Goal: Task Accomplishment & Management: Manage account settings

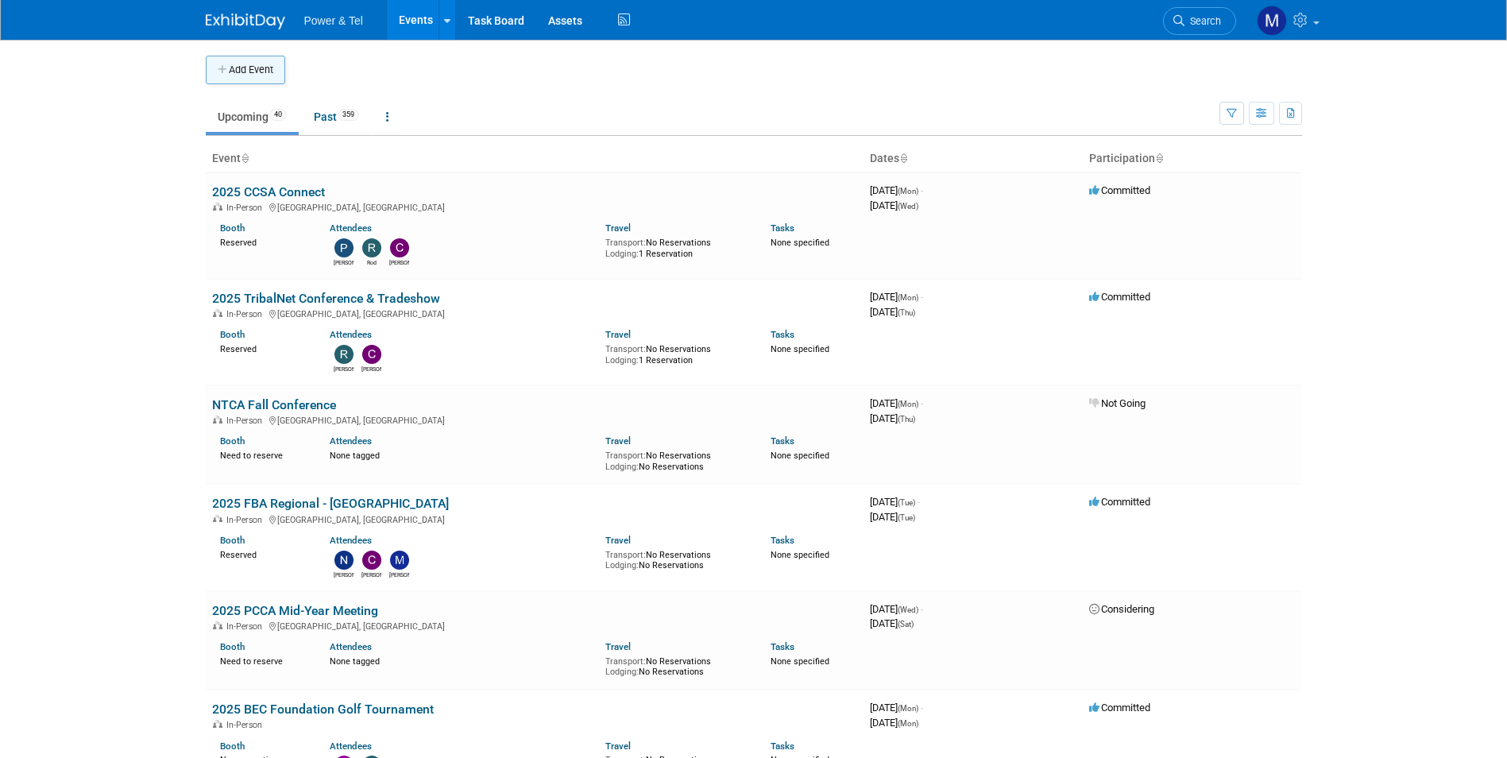
click at [268, 78] on button "Add Event" at bounding box center [245, 70] width 79 height 29
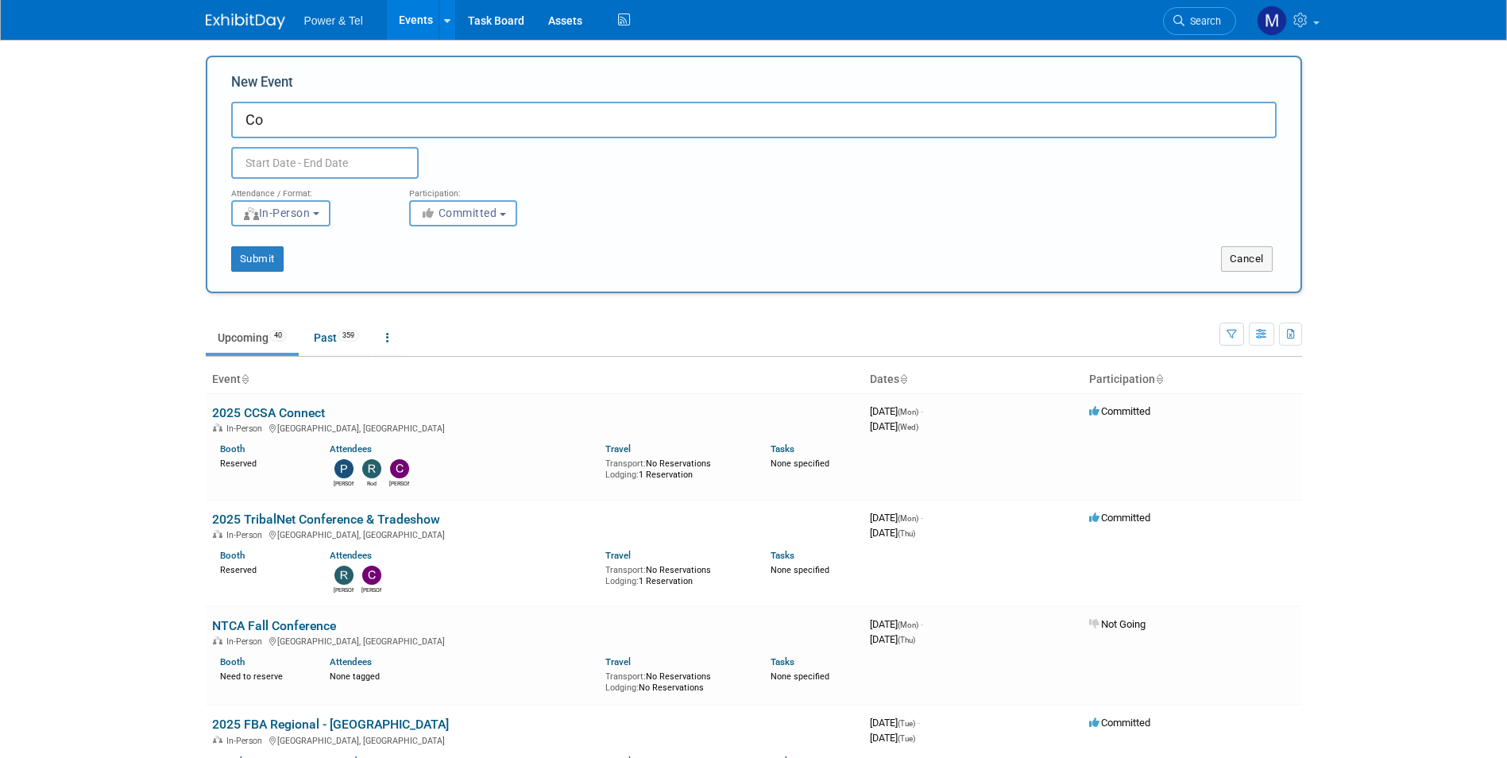
type input "C"
type input "2025 Cooperative Technology Conference"
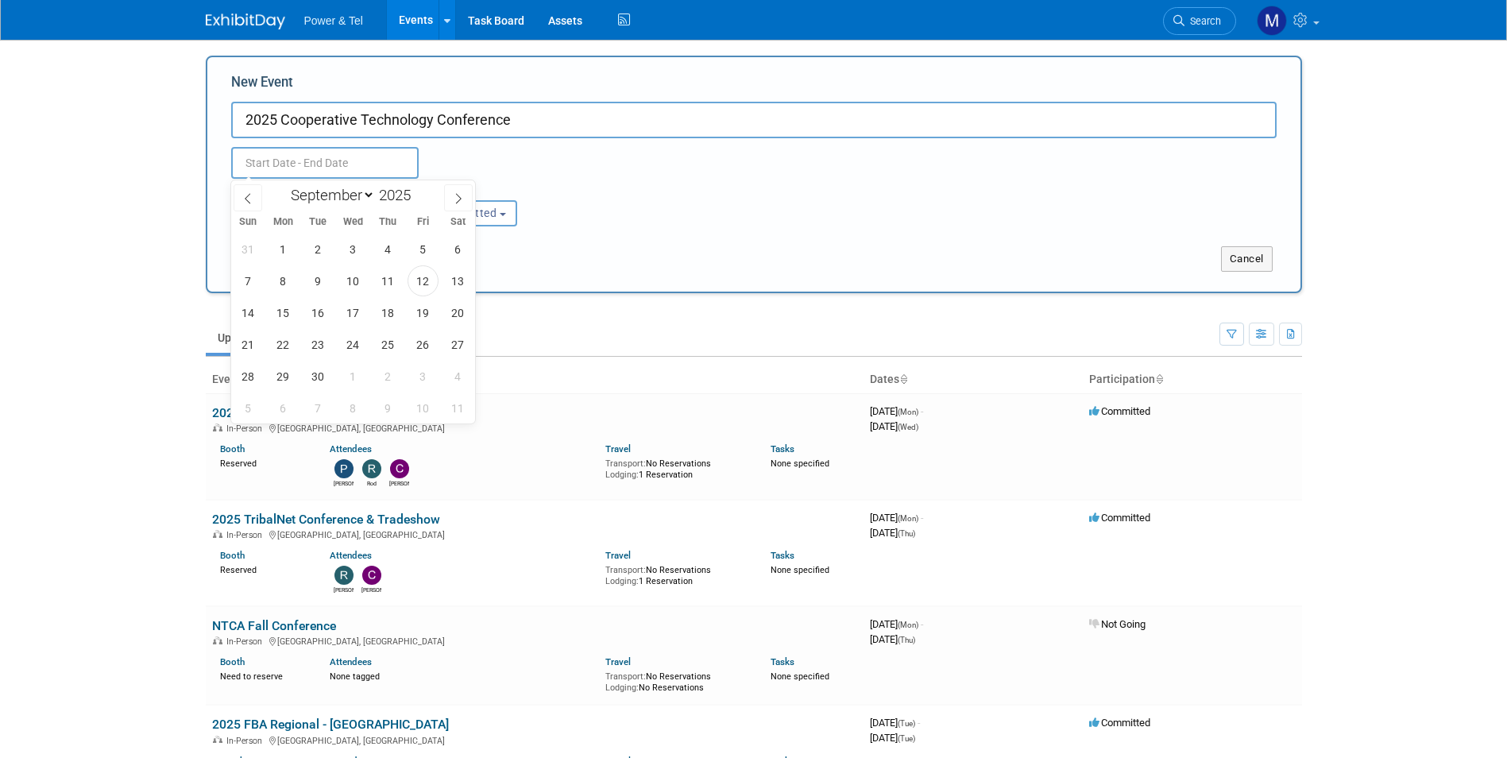
click at [272, 164] on input "text" at bounding box center [324, 163] width 187 height 32
click at [458, 200] on icon at bounding box center [458, 198] width 11 height 11
select select "9"
click at [345, 253] on span "1" at bounding box center [353, 248] width 31 height 31
click at [422, 246] on span "3" at bounding box center [422, 248] width 31 height 31
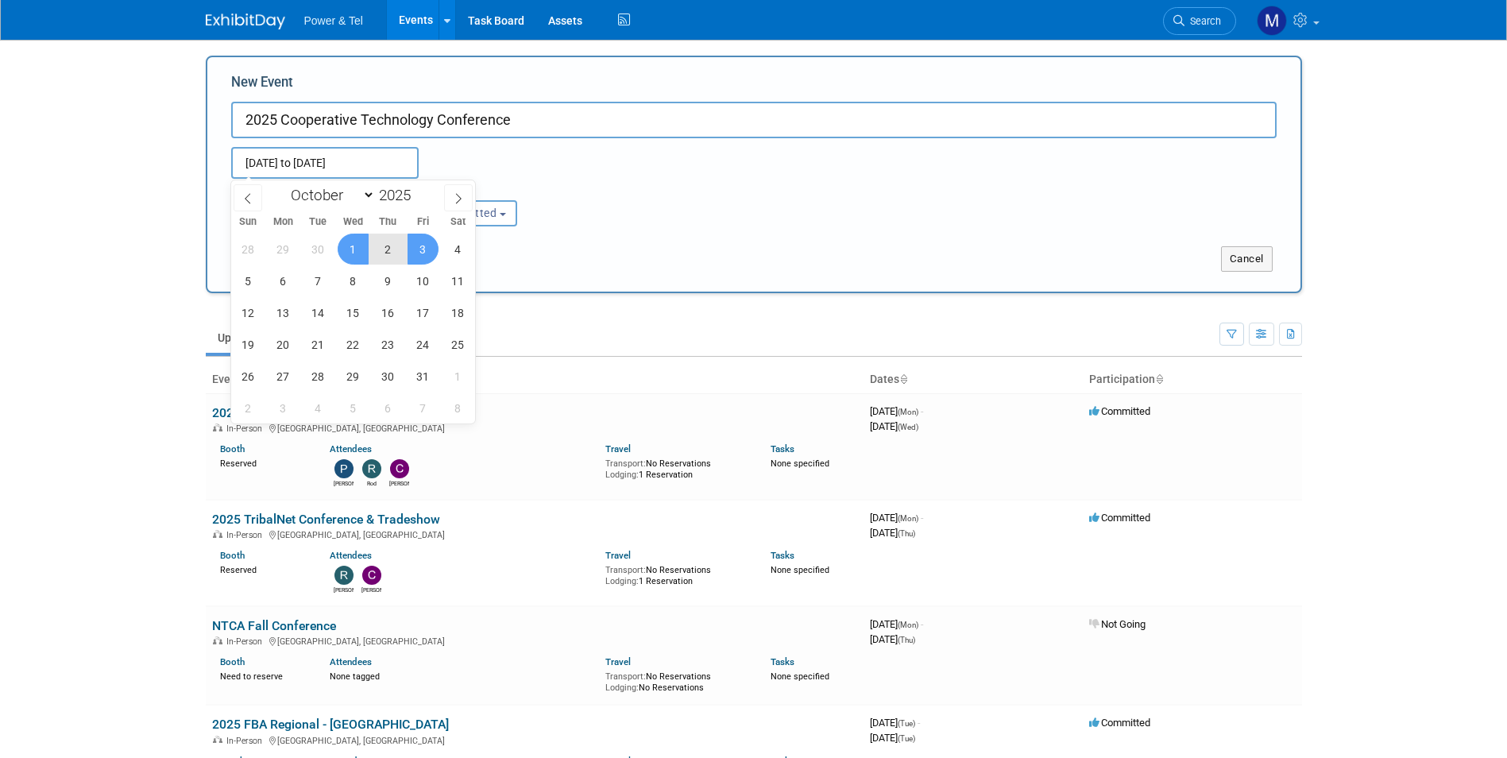
type input "Oct 1, 2025 to Oct 3, 2025"
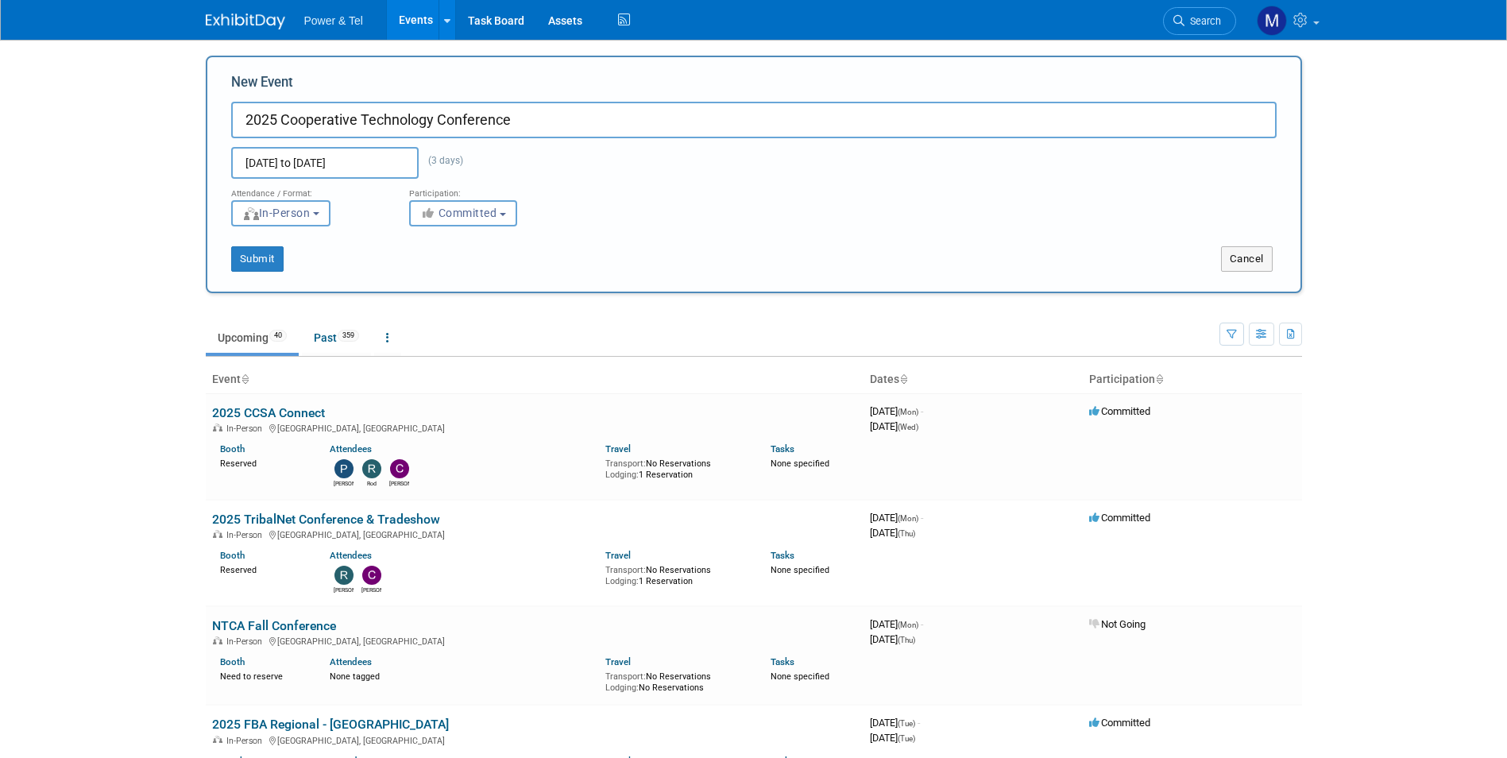
click at [569, 195] on div "Participation: <i class="fas fa-thumbs-up" style="color: #a5a5a5; padding-right…" at bounding box center [486, 203] width 178 height 48
click at [473, 214] on span "Committed" at bounding box center [458, 212] width 77 height 13
click at [475, 260] on link "Considering" at bounding box center [474, 273] width 129 height 27
drag, startPoint x: 488, startPoint y: 212, endPoint x: 545, endPoint y: 202, distance: 57.3
click at [492, 212] on span "Committed" at bounding box center [458, 212] width 77 height 13
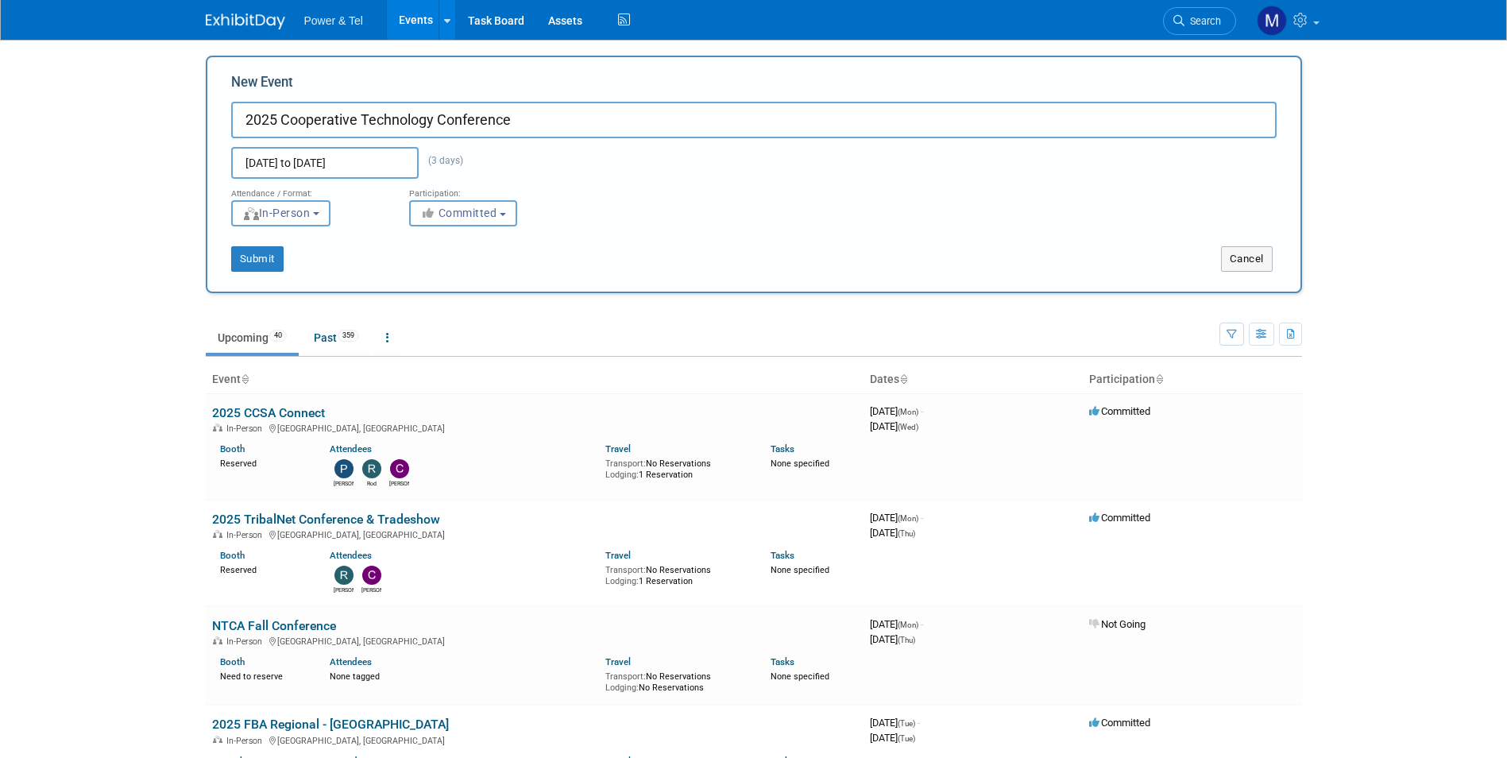
drag, startPoint x: 550, startPoint y: 200, endPoint x: 425, endPoint y: 264, distance: 140.6
click at [551, 200] on div "<i class="fas fa-thumbs-up" style="color: #a5a5a5; padding-right: 2px; min-widt…" at bounding box center [486, 213] width 154 height 26
click at [261, 265] on button "Submit" at bounding box center [257, 258] width 52 height 25
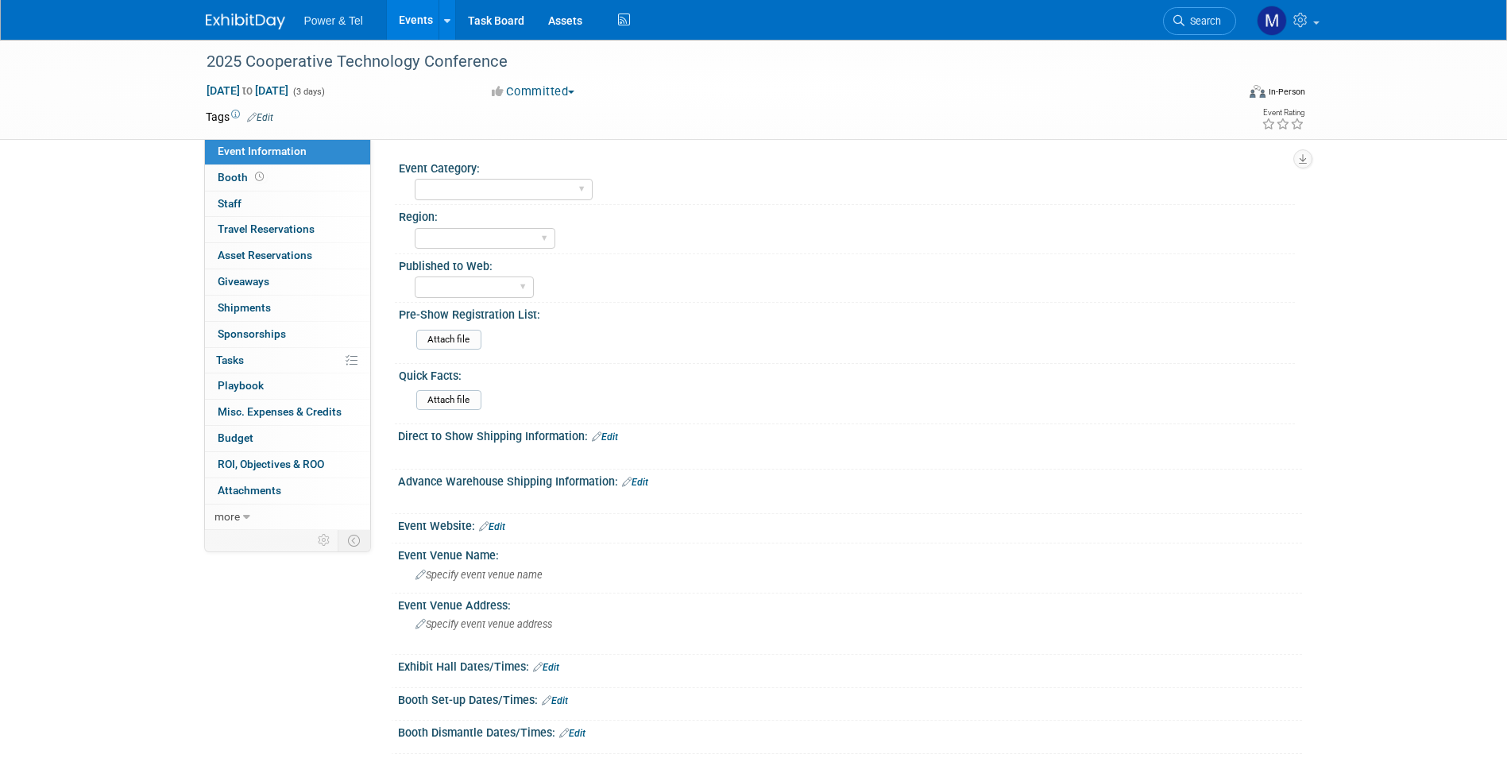
click at [519, 204] on div "Event Category: Trade Show P&T Hosted Event Export/Canada Outing Only" at bounding box center [845, 180] width 900 height 48
click at [520, 187] on select "Trade Show P&T Hosted Event Export/Canada Outing Only" at bounding box center [504, 189] width 178 height 21
click at [484, 183] on select "Trade Show P&T Hosted Event Export/Canada Outing Only" at bounding box center [504, 189] width 178 height 21
select select "Trade Show"
click at [415, 179] on select "Trade Show P&T Hosted Event Export/Canada Outing Only" at bounding box center [504, 189] width 178 height 21
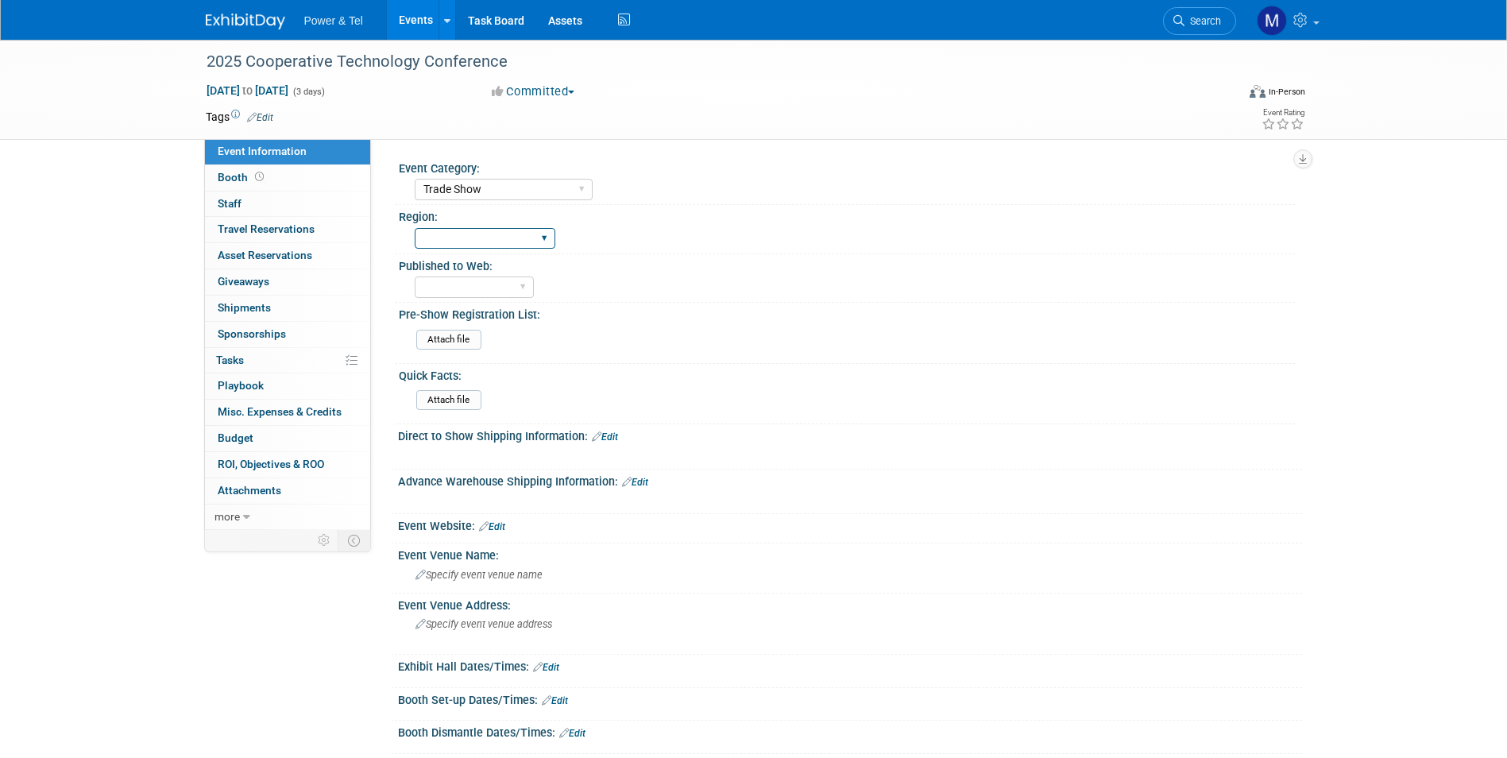
click at [521, 230] on select "Central West South Great Lakes National Canada Export/CALA Strategic Accounts" at bounding box center [485, 238] width 141 height 21
select select "[GEOGRAPHIC_DATA]"
click at [415, 228] on select "Central West South Great Lakes National Canada Export/CALA Strategic Accounts" at bounding box center [485, 238] width 141 height 21
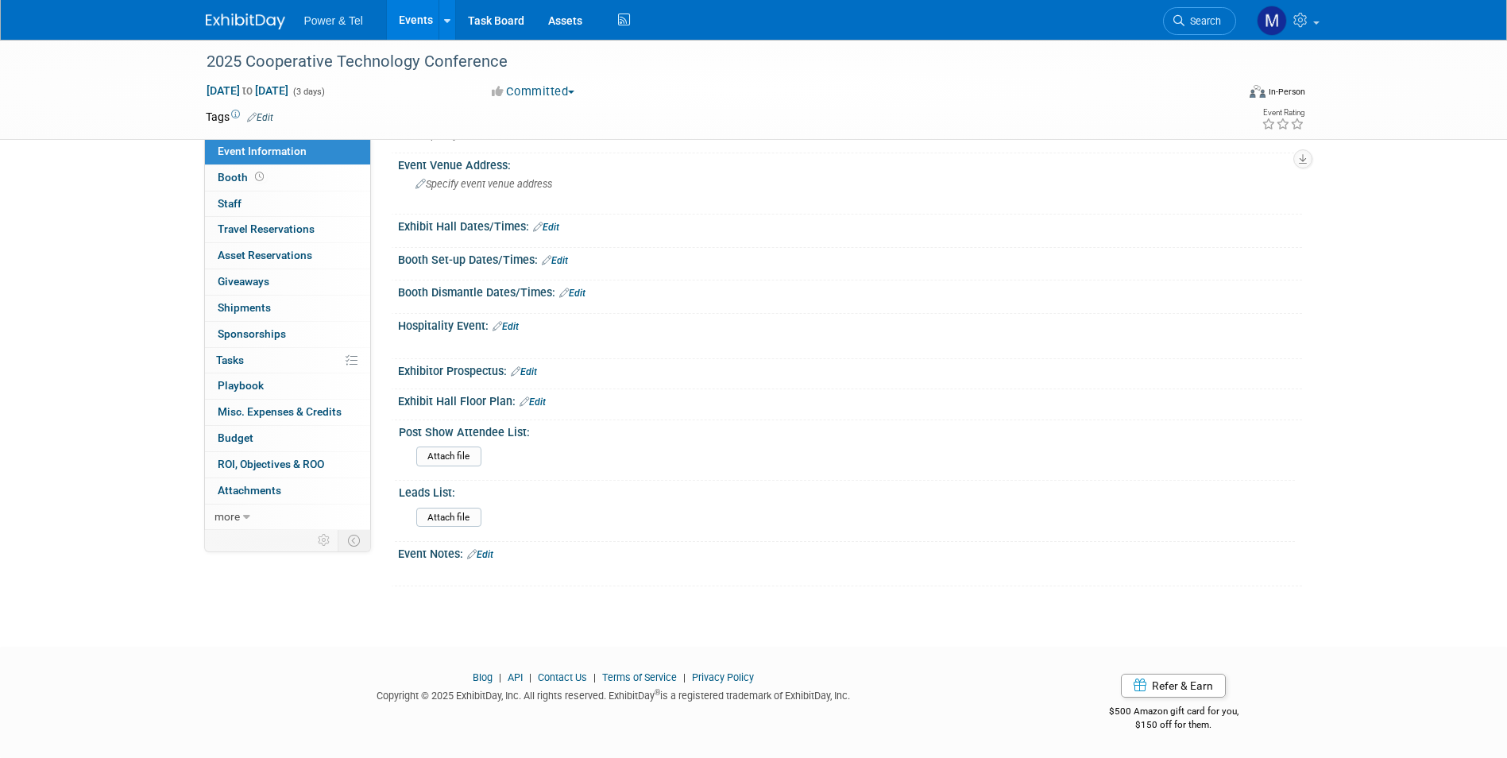
scroll to position [281, 0]
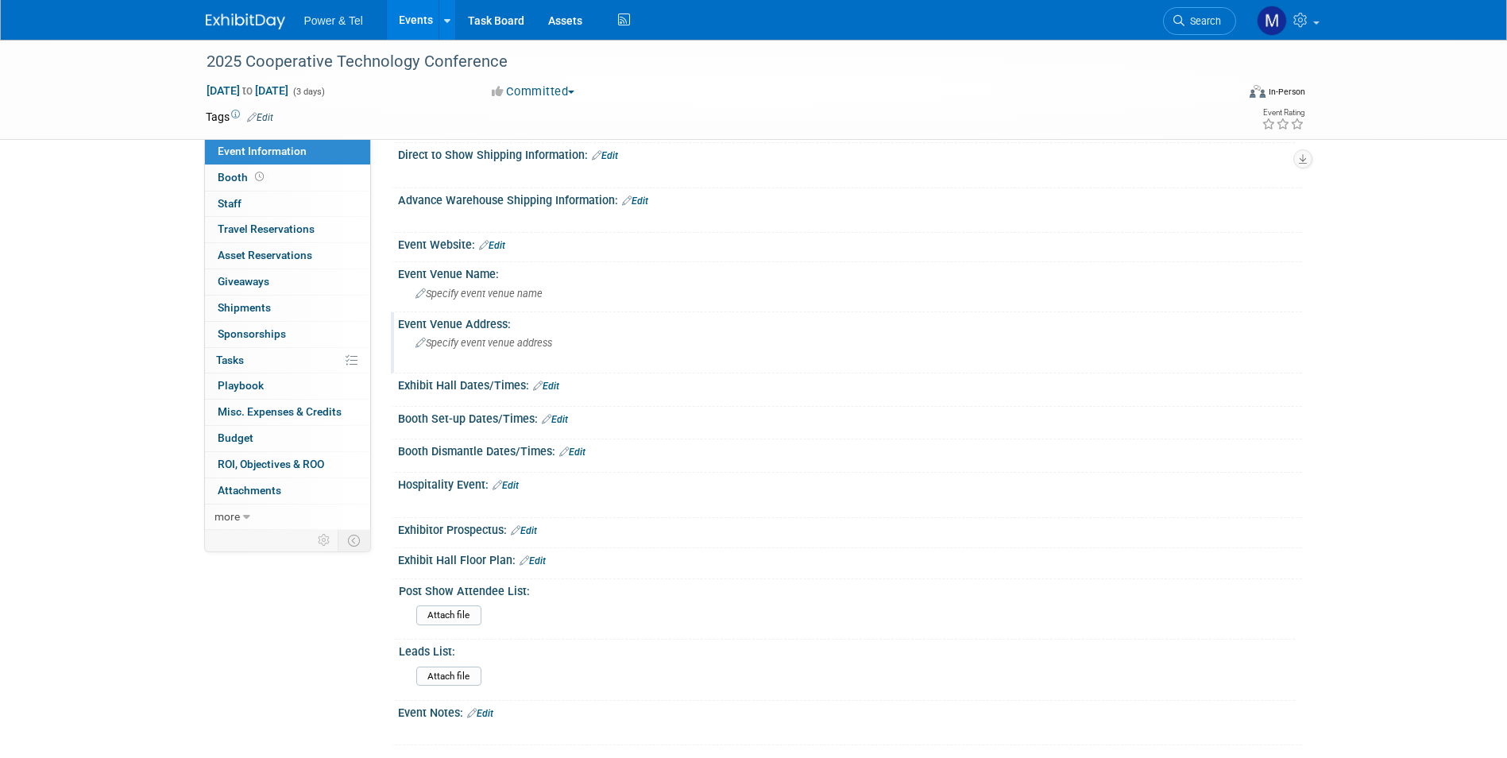
drag, startPoint x: 527, startPoint y: 331, endPoint x: 525, endPoint y: 323, distance: 8.1
click at [527, 331] on div "Specify event venue address" at bounding box center [586, 348] width 353 height 37
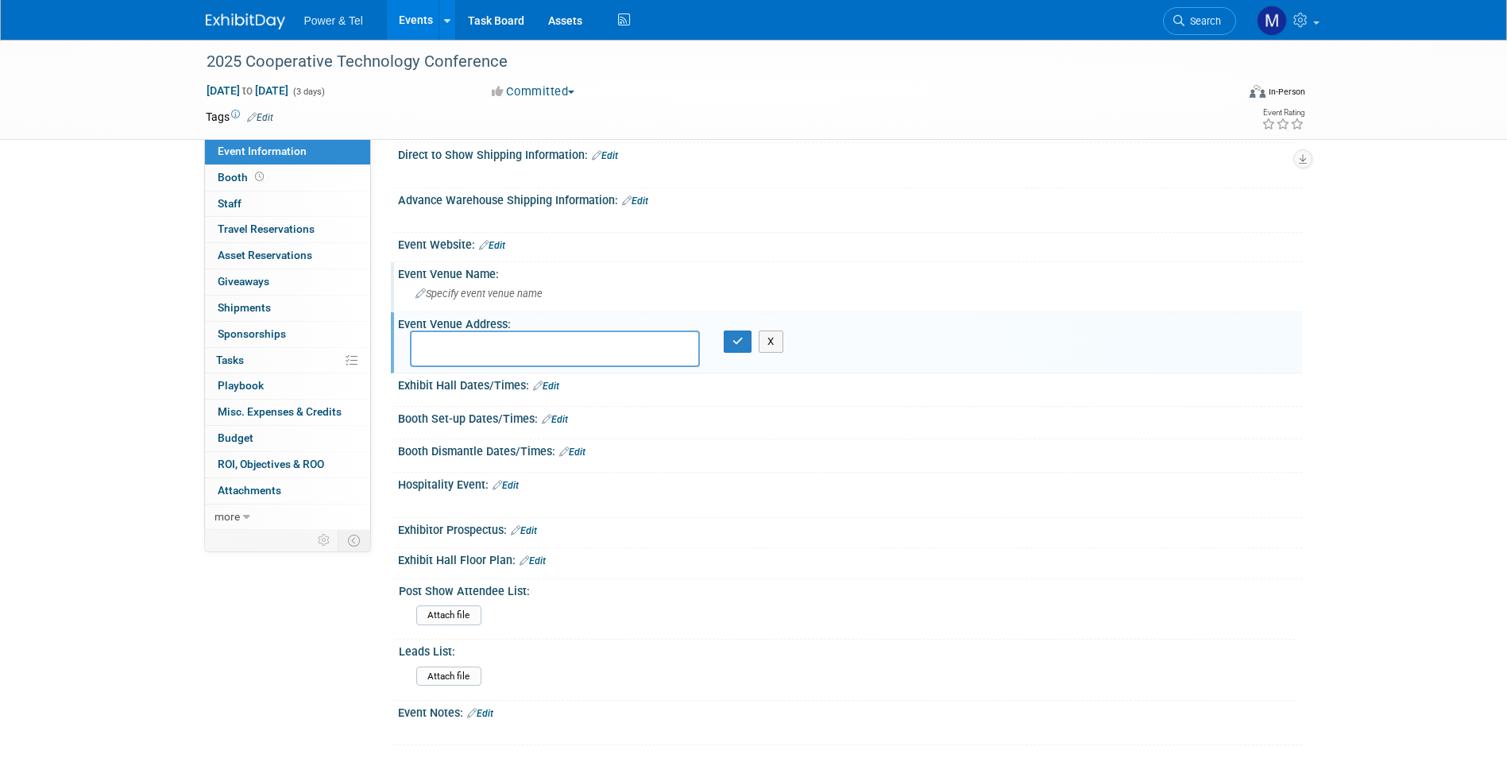
click at [522, 299] on div "Specify event venue name" at bounding box center [850, 293] width 880 height 25
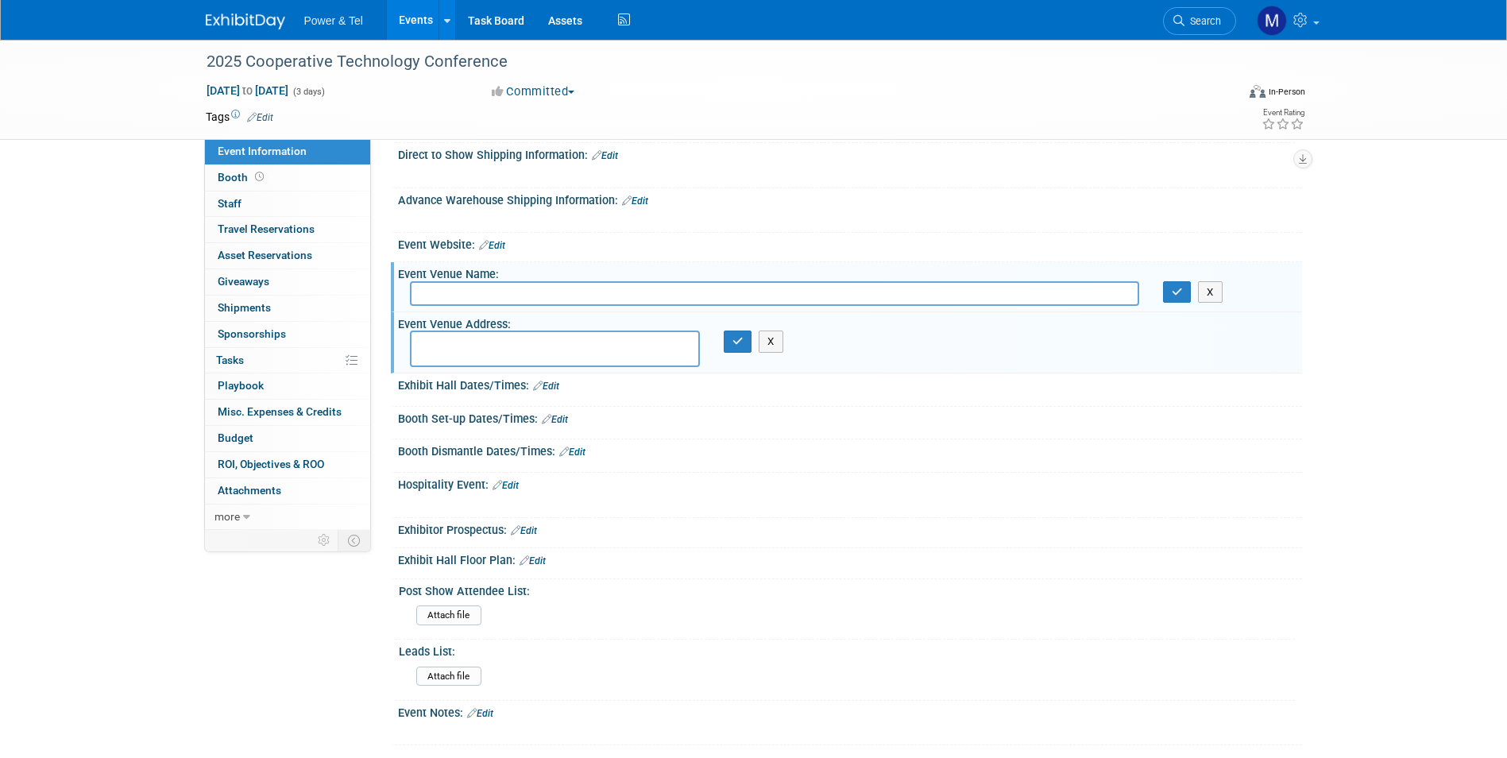
click at [501, 248] on link "Edit" at bounding box center [492, 245] width 26 height 11
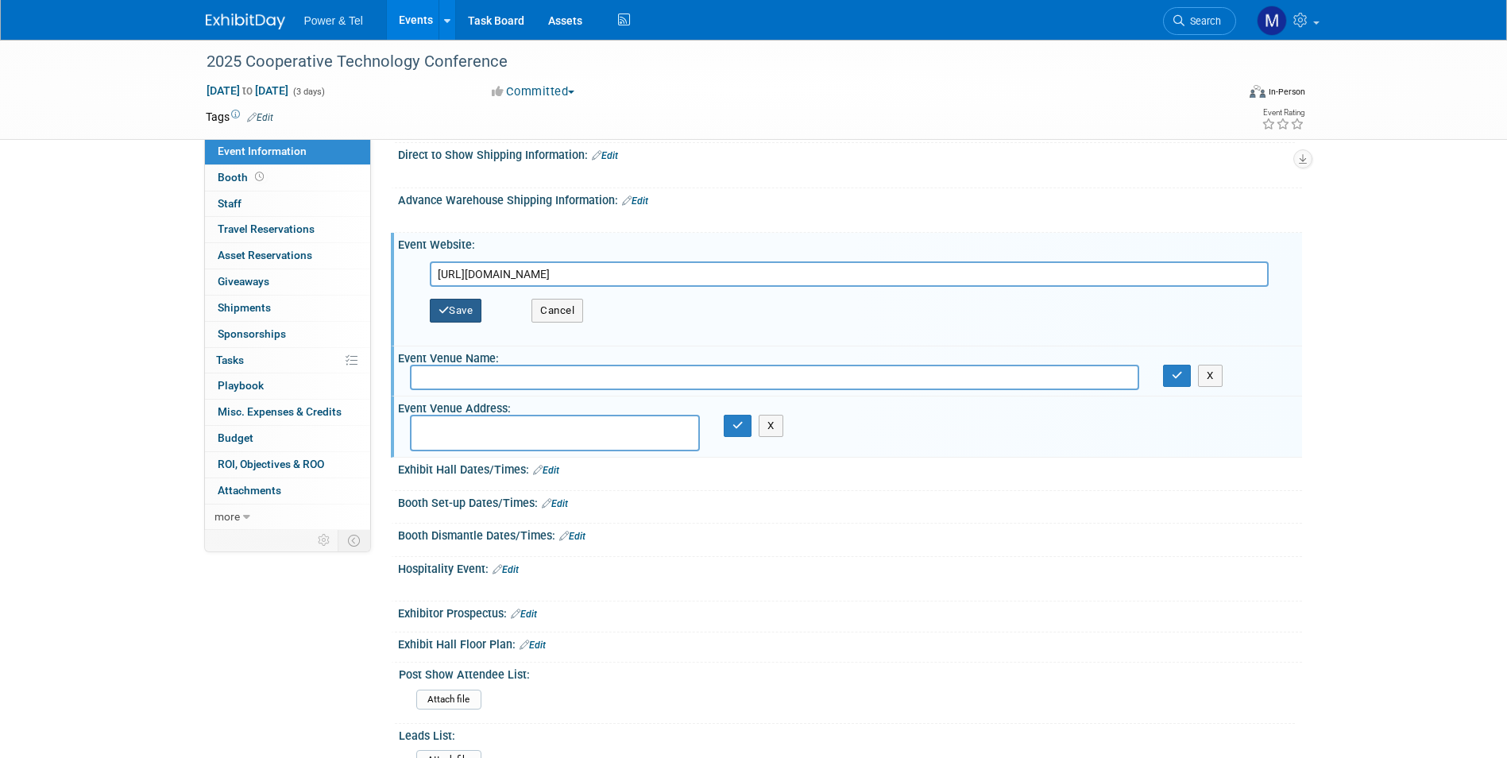
type input "https://cooperativetechnologyconference.com/#hotel"
click at [451, 310] on button "Save" at bounding box center [456, 311] width 52 height 24
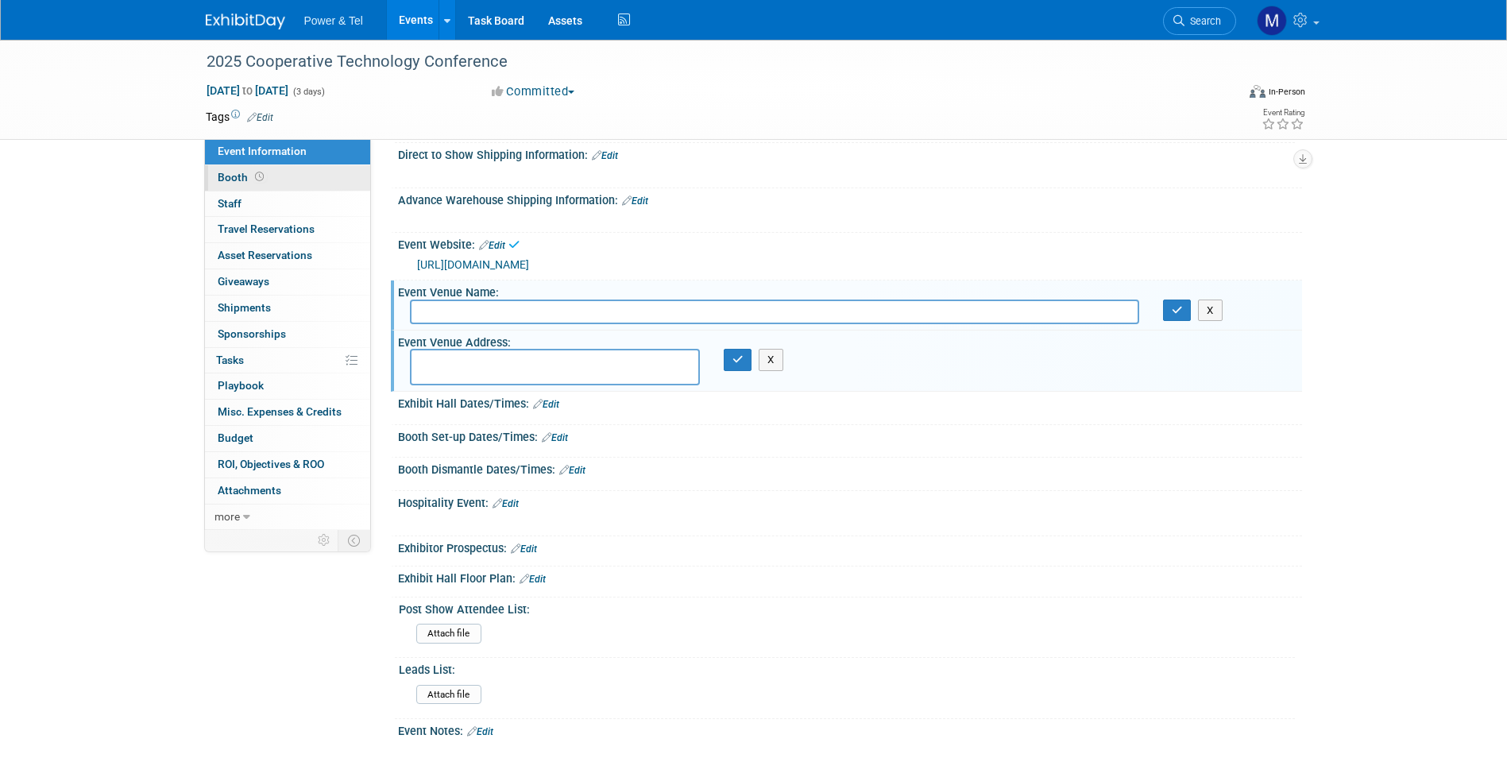
click at [322, 184] on link "Booth" at bounding box center [287, 177] width 165 height 25
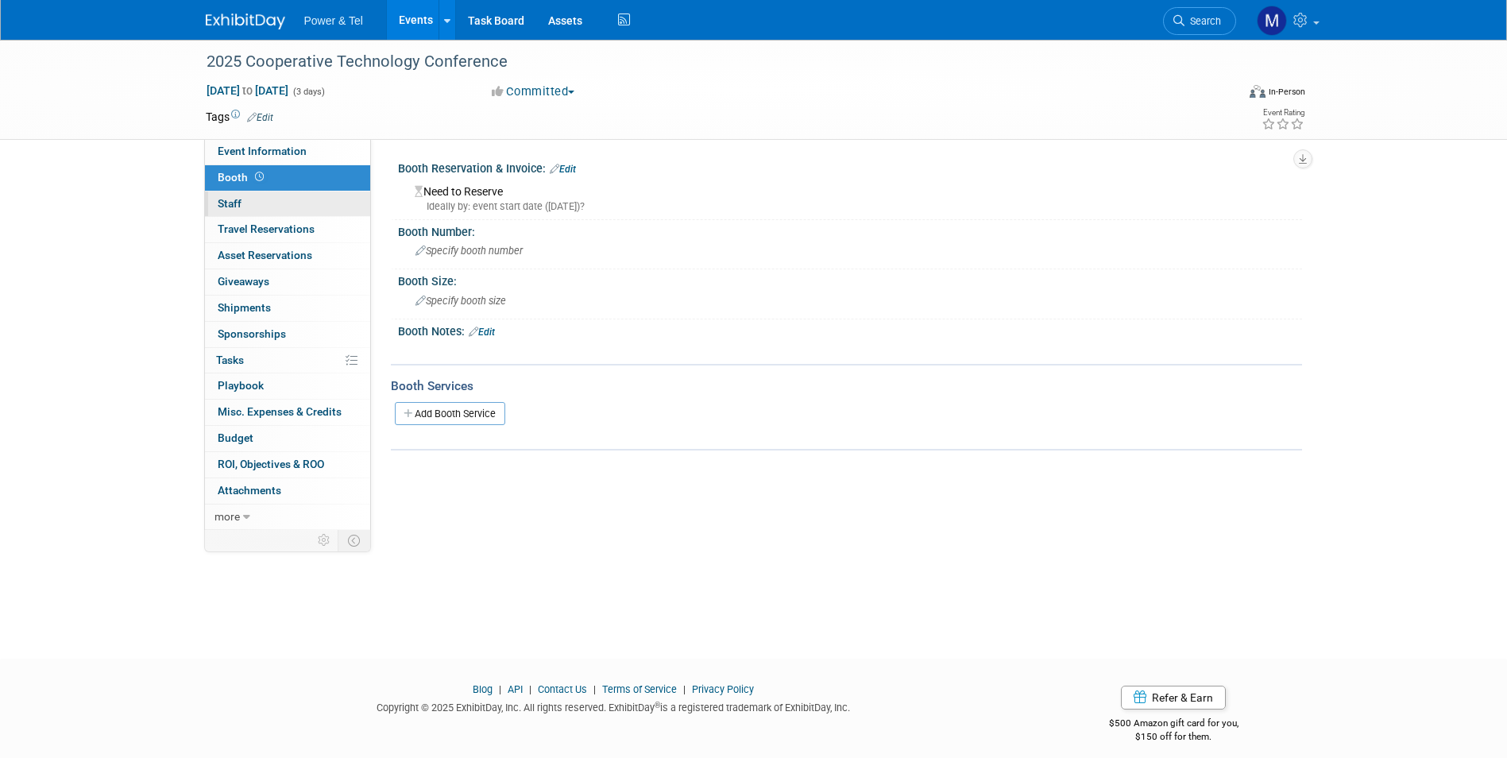
click at [286, 199] on link "0 Staff 0" at bounding box center [287, 203] width 165 height 25
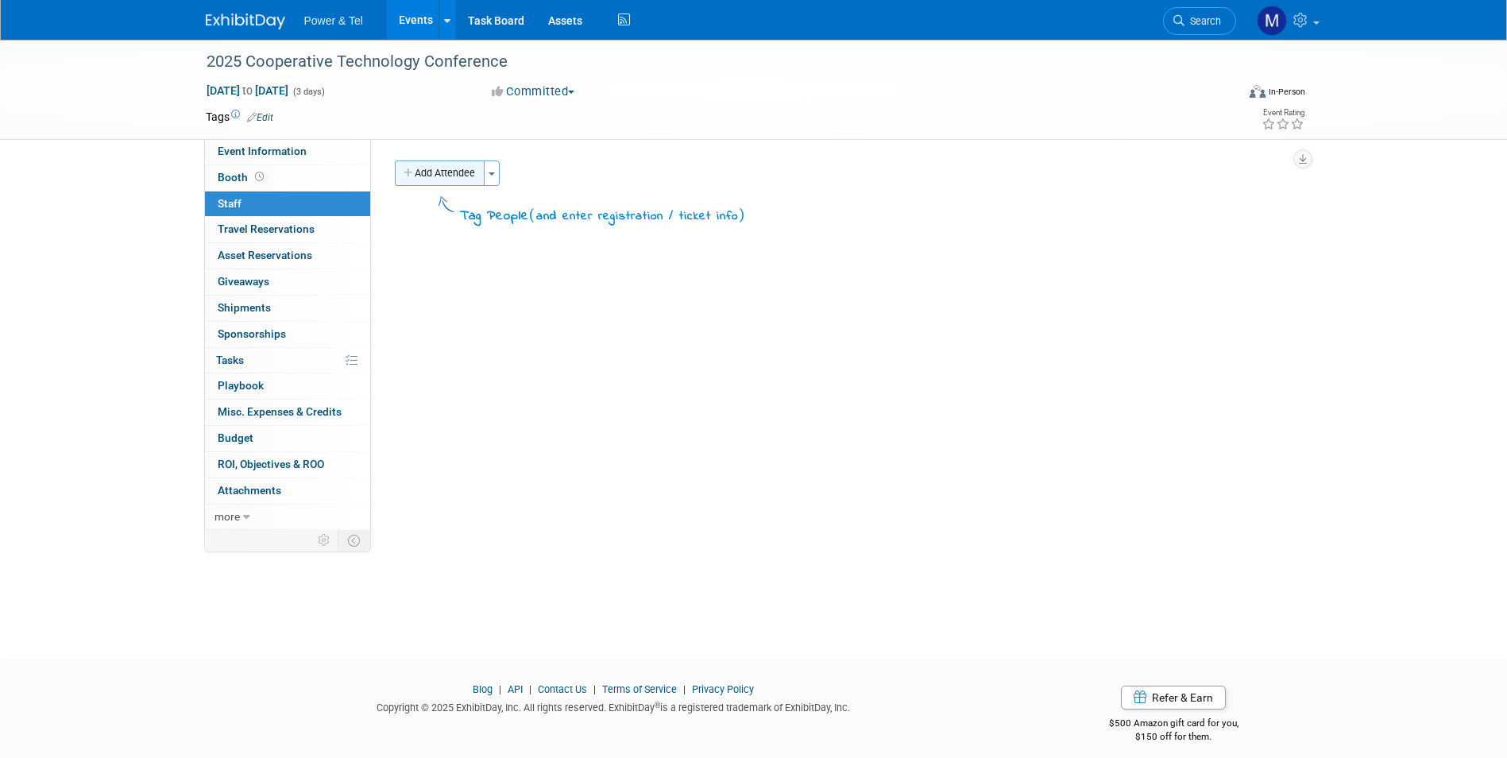
click at [449, 160] on button "Add Attendee" at bounding box center [440, 172] width 90 height 25
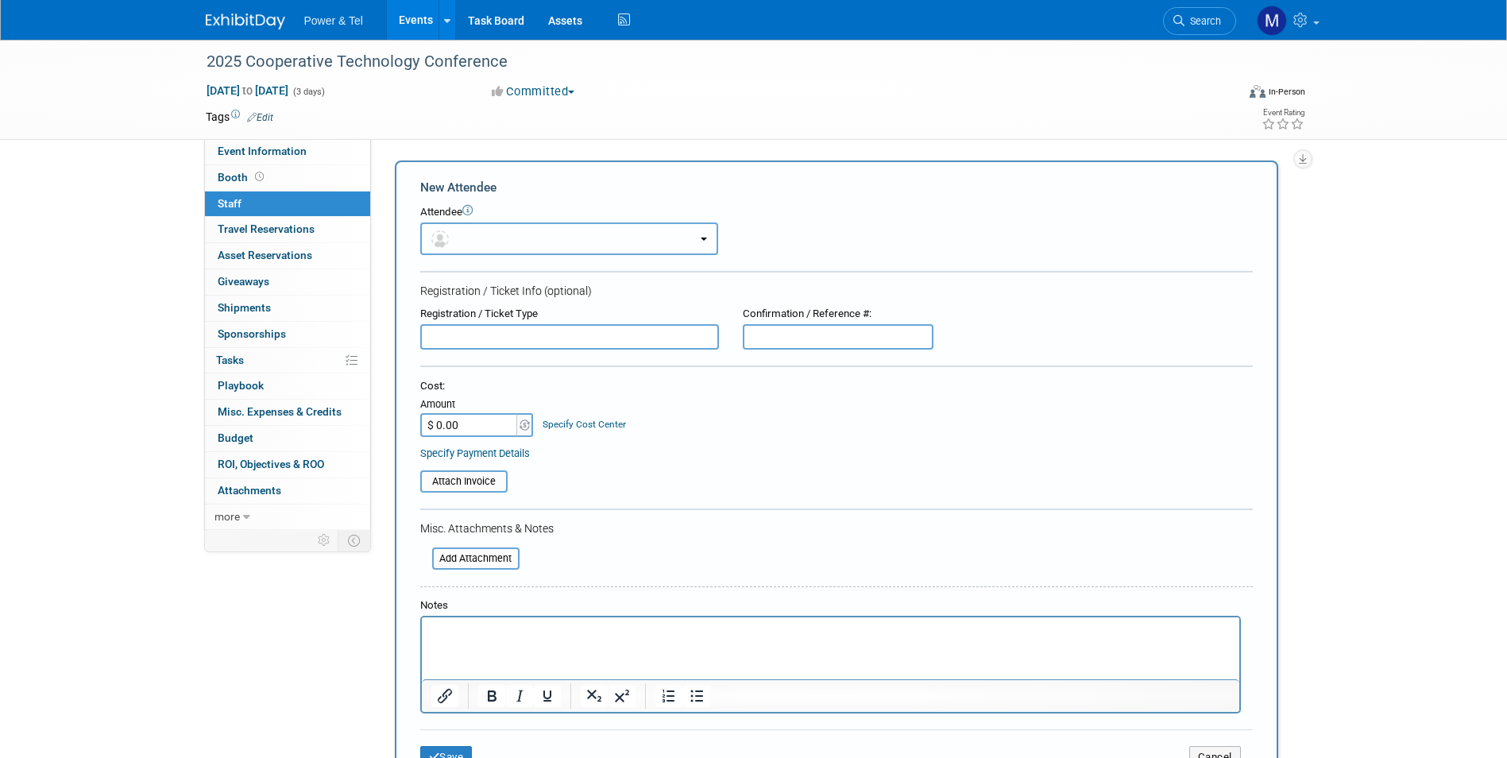
click at [518, 241] on button "button" at bounding box center [569, 238] width 298 height 33
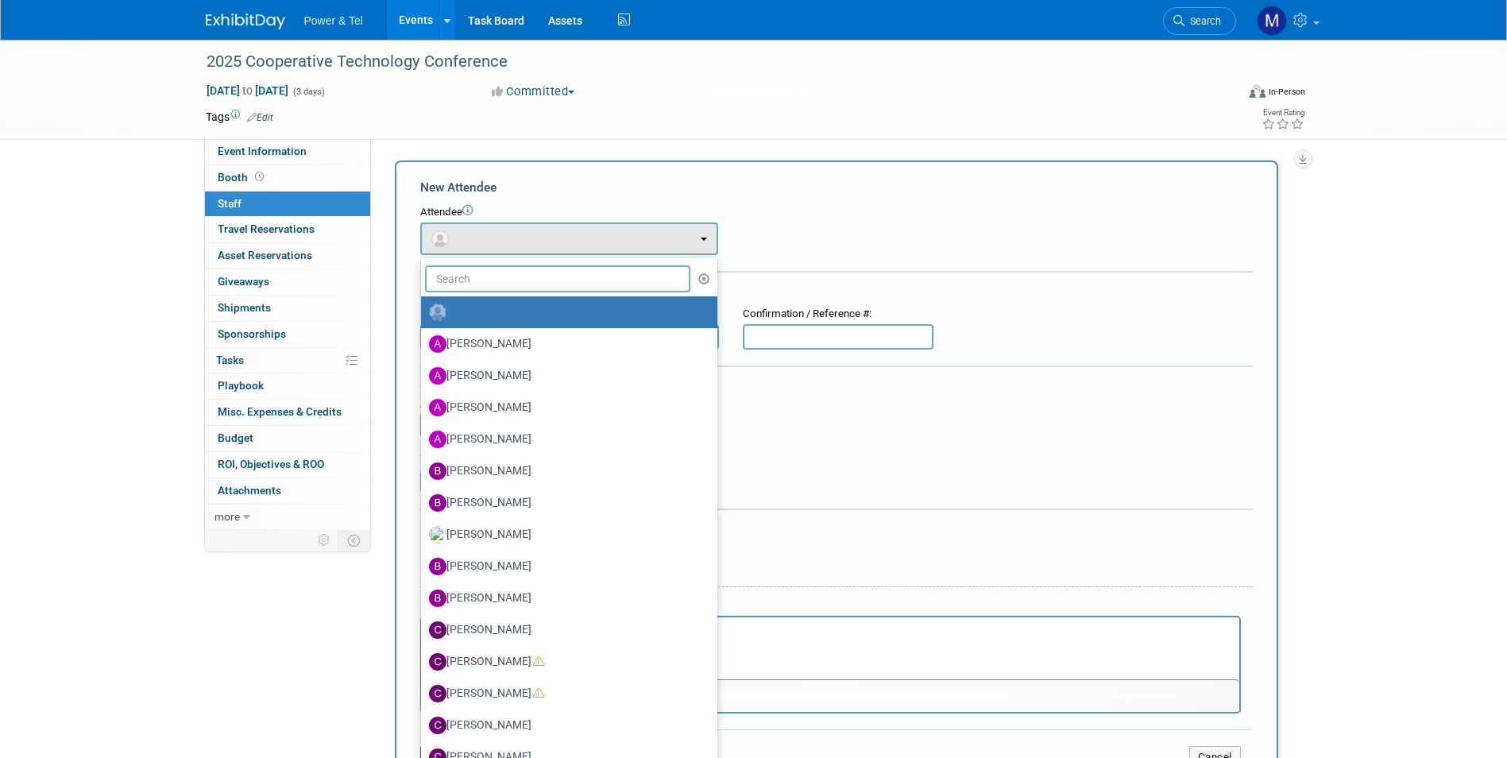
drag, startPoint x: 544, startPoint y: 269, endPoint x: 544, endPoint y: 255, distance: 14.3
click at [544, 267] on input "text" at bounding box center [558, 278] width 266 height 27
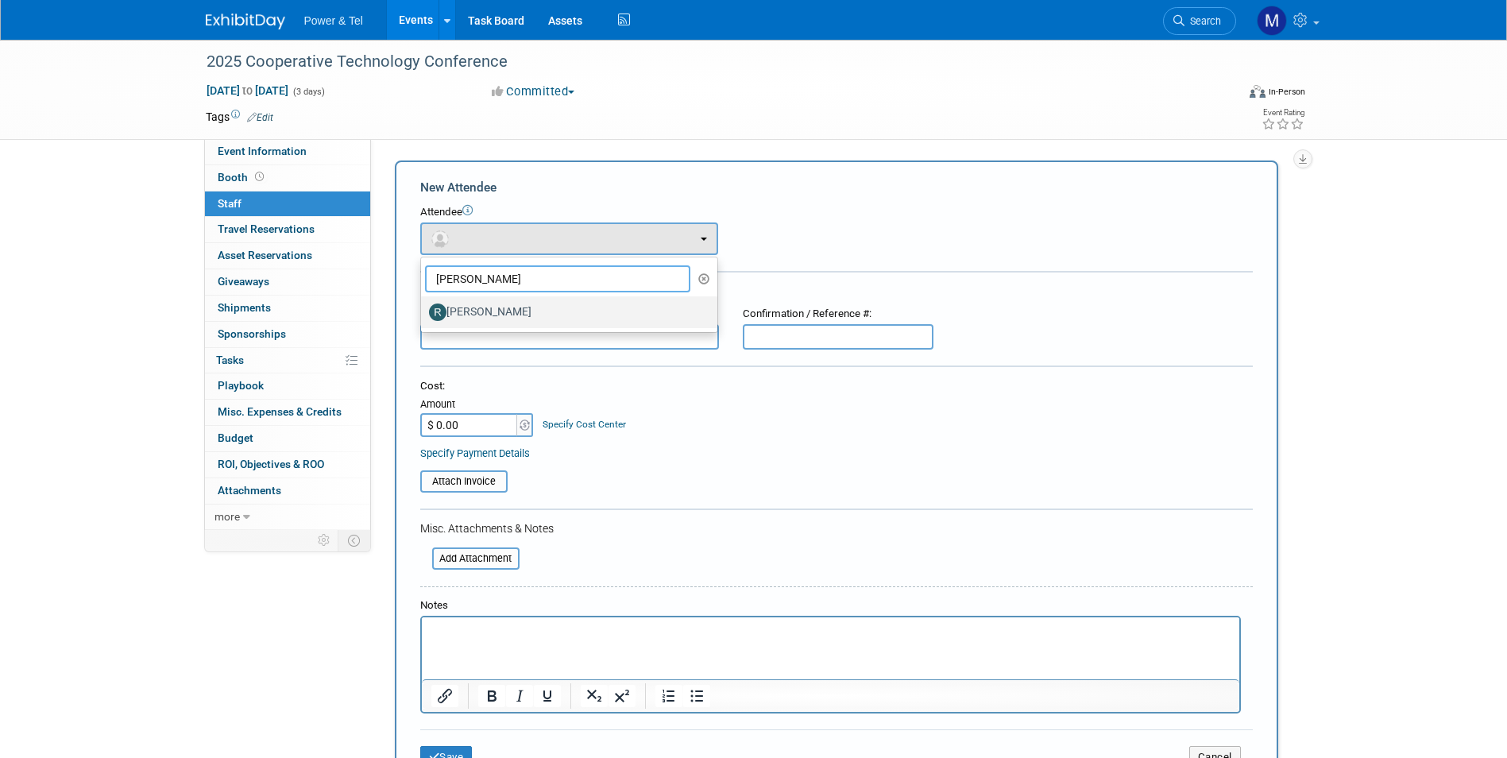
type input "ron"
click at [539, 317] on label "Ron Rafalzik" at bounding box center [565, 311] width 272 height 25
click at [423, 315] on input "Ron Rafalzik" at bounding box center [418, 310] width 10 height 10
select select "c13277f0-f475-4378-b405-d722de7bfa8b"
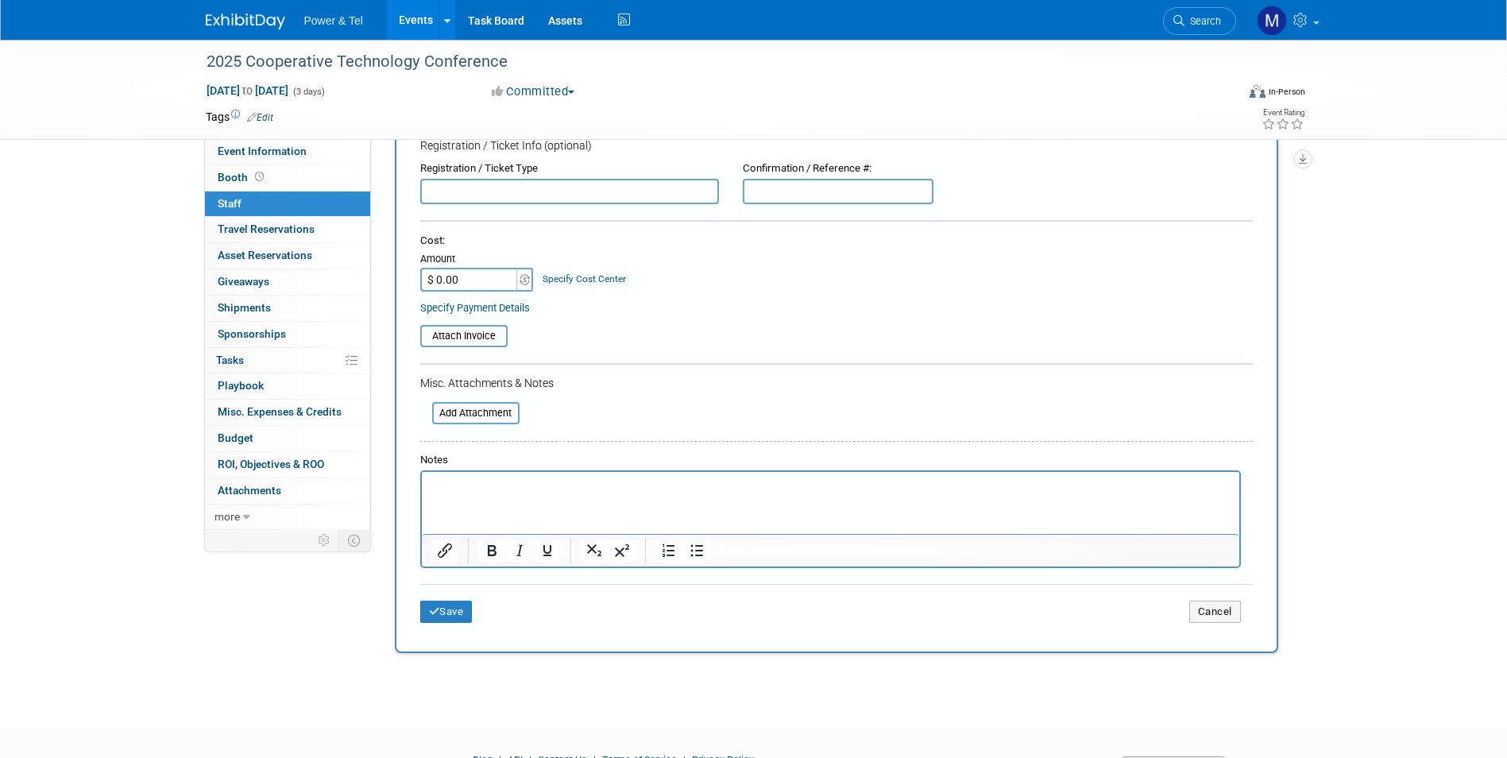
scroll to position [280, 0]
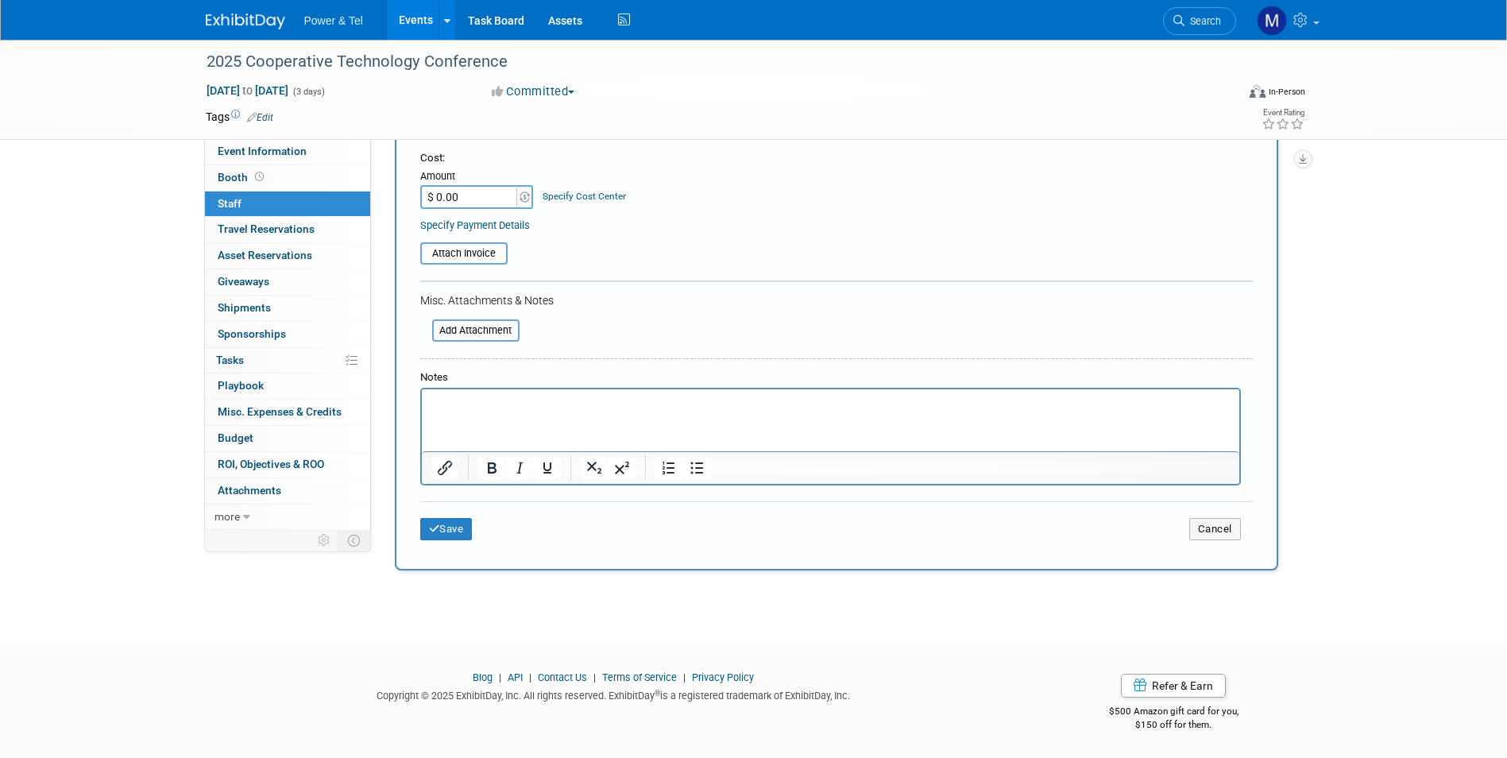
click at [479, 531] on td "Save" at bounding box center [558, 529] width 277 height 22
click at [471, 539] on button "Save" at bounding box center [446, 529] width 52 height 22
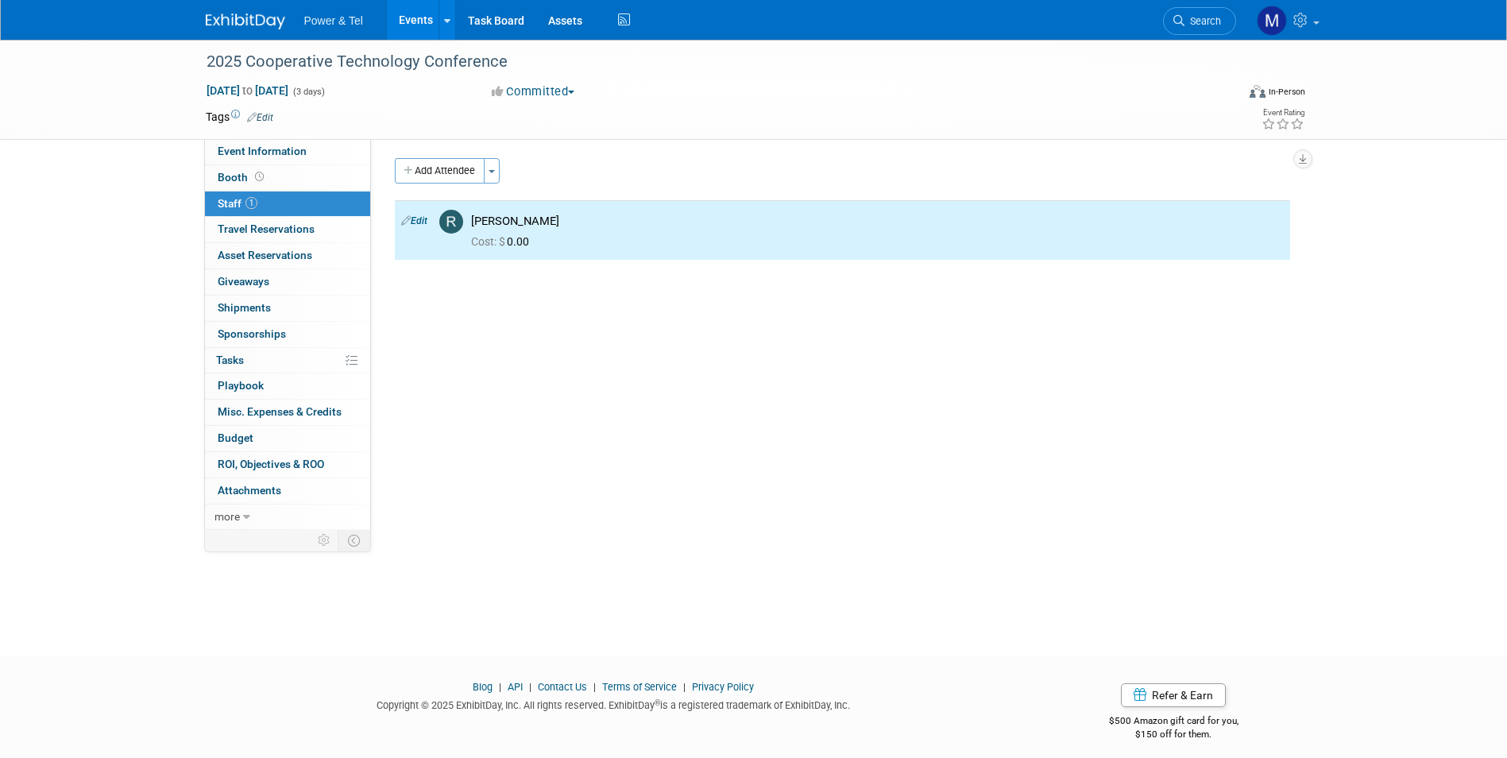
scroll to position [0, 0]
click at [462, 170] on button "Add Attendee" at bounding box center [440, 172] width 90 height 25
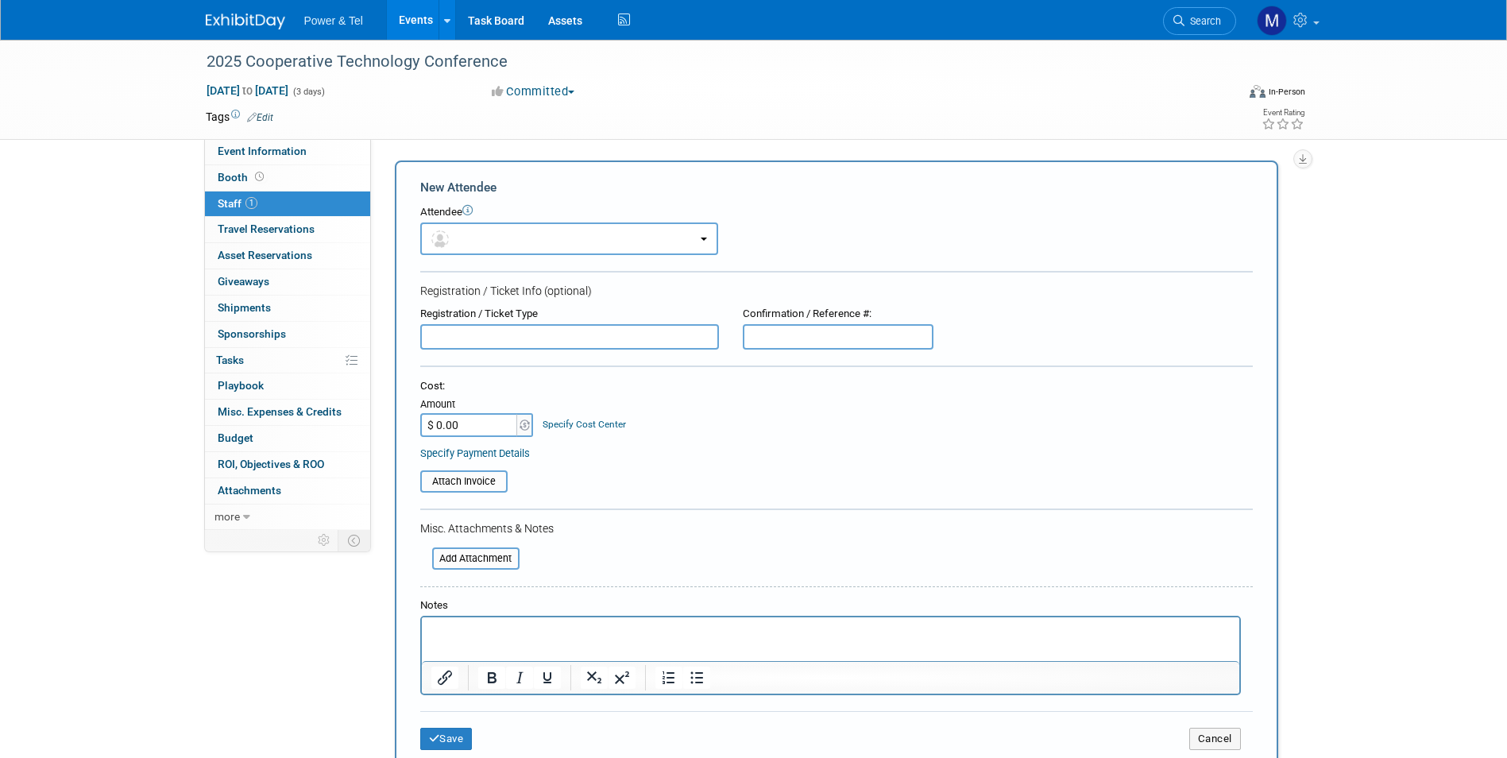
click at [560, 316] on div "Registration / Ticket Type" at bounding box center [569, 314] width 299 height 15
click at [550, 230] on button "button" at bounding box center [569, 238] width 298 height 33
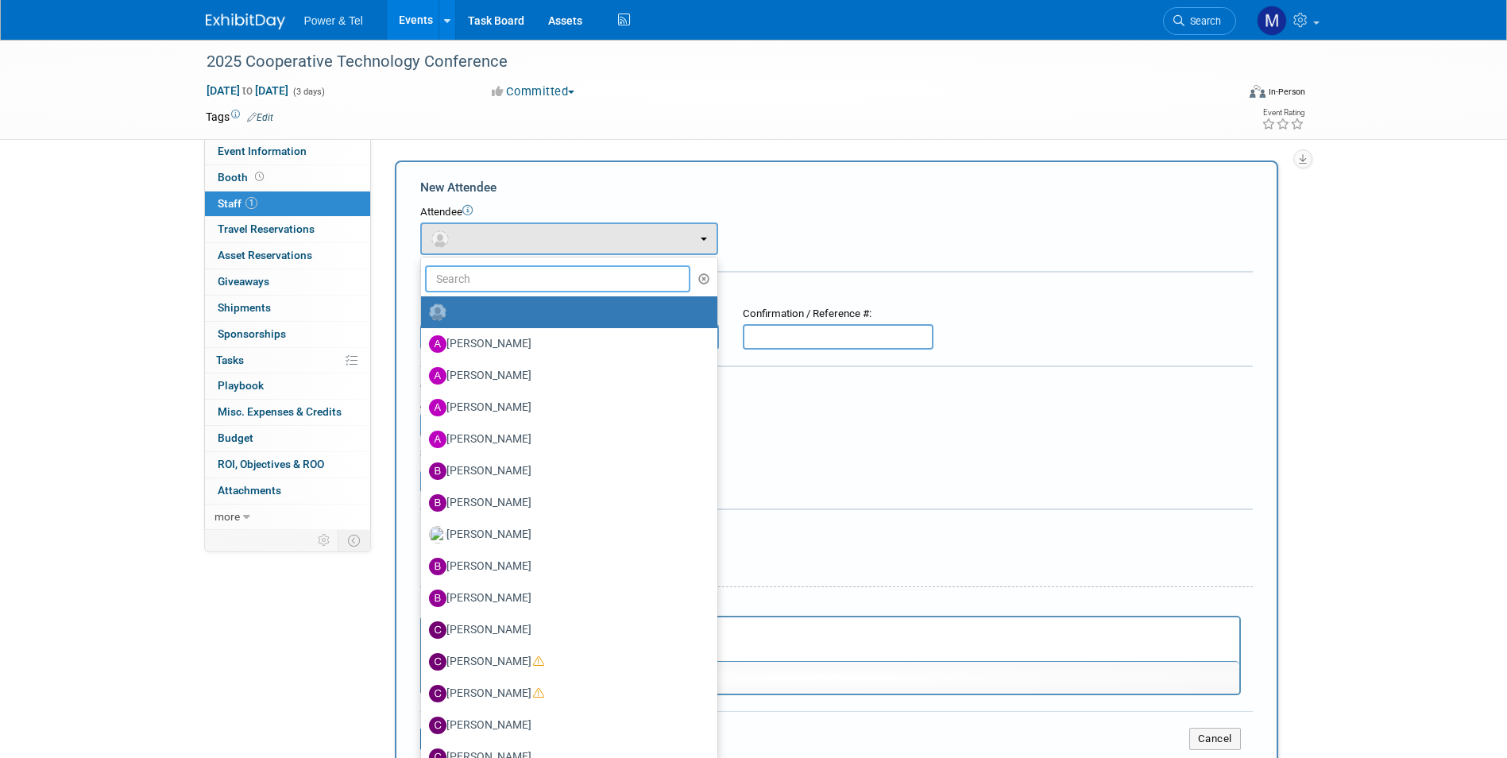
click at [558, 280] on input "text" at bounding box center [558, 278] width 266 height 27
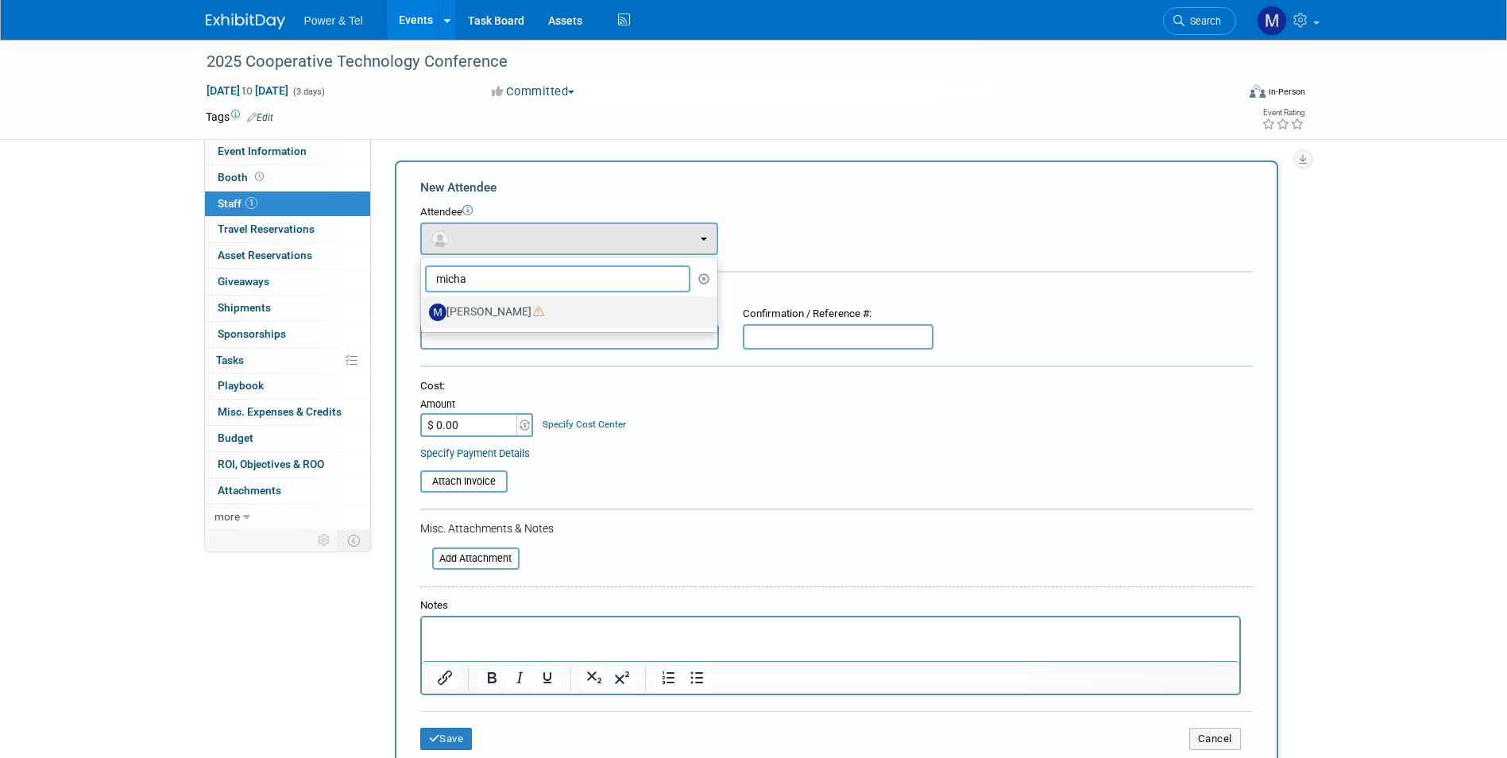
type input "micha"
click at [581, 317] on label "Michael Mackeben" at bounding box center [565, 311] width 272 height 25
click at [423, 315] on input "Michael Mackeben" at bounding box center [418, 310] width 10 height 10
select select "c8366c59-29c2-40f1-870d-e9ae2129019e"
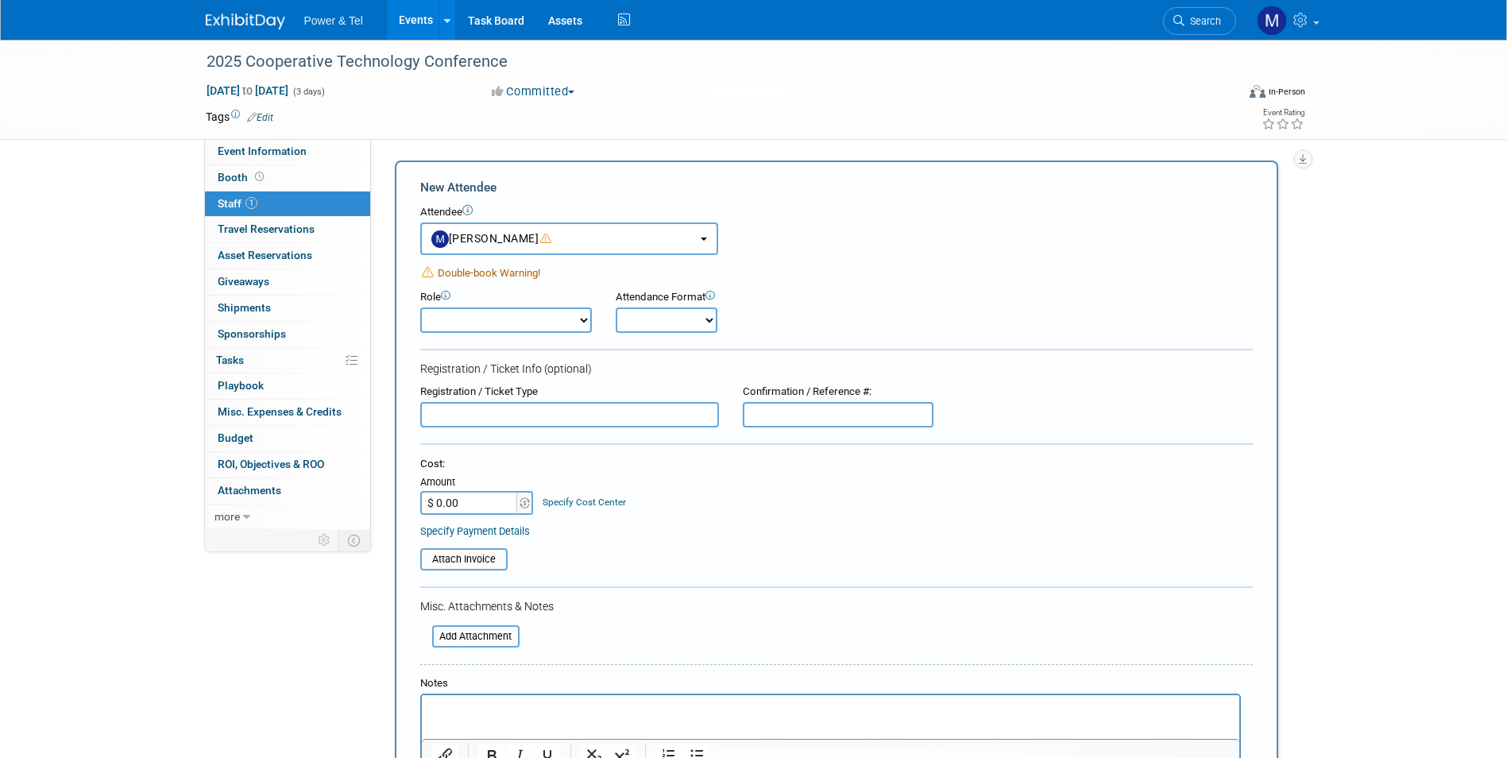
click at [515, 264] on span "Double-book Warning!" at bounding box center [481, 272] width 118 height 17
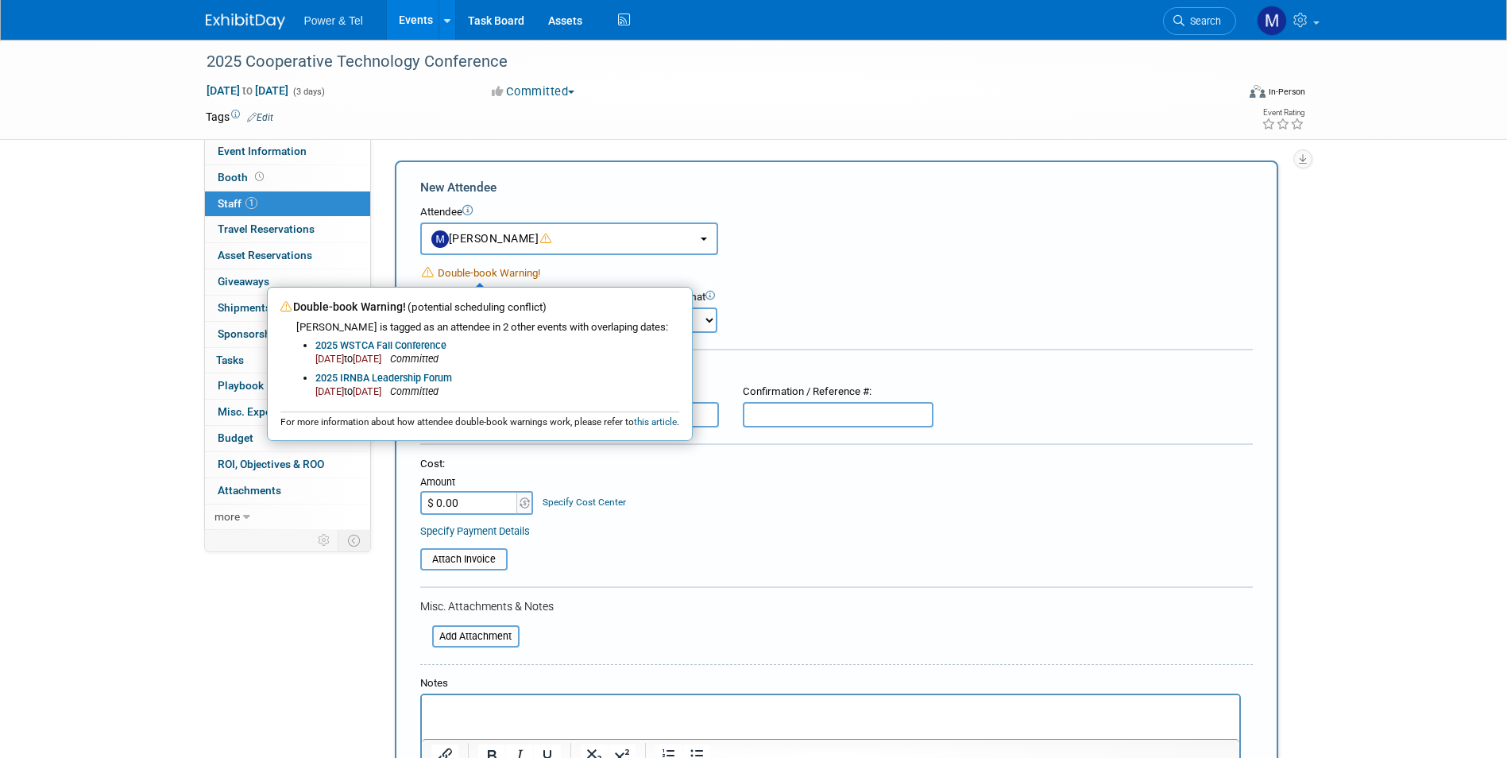
click at [781, 316] on div "Attendance Format Onsite Remote" at bounding box center [710, 311] width 191 height 43
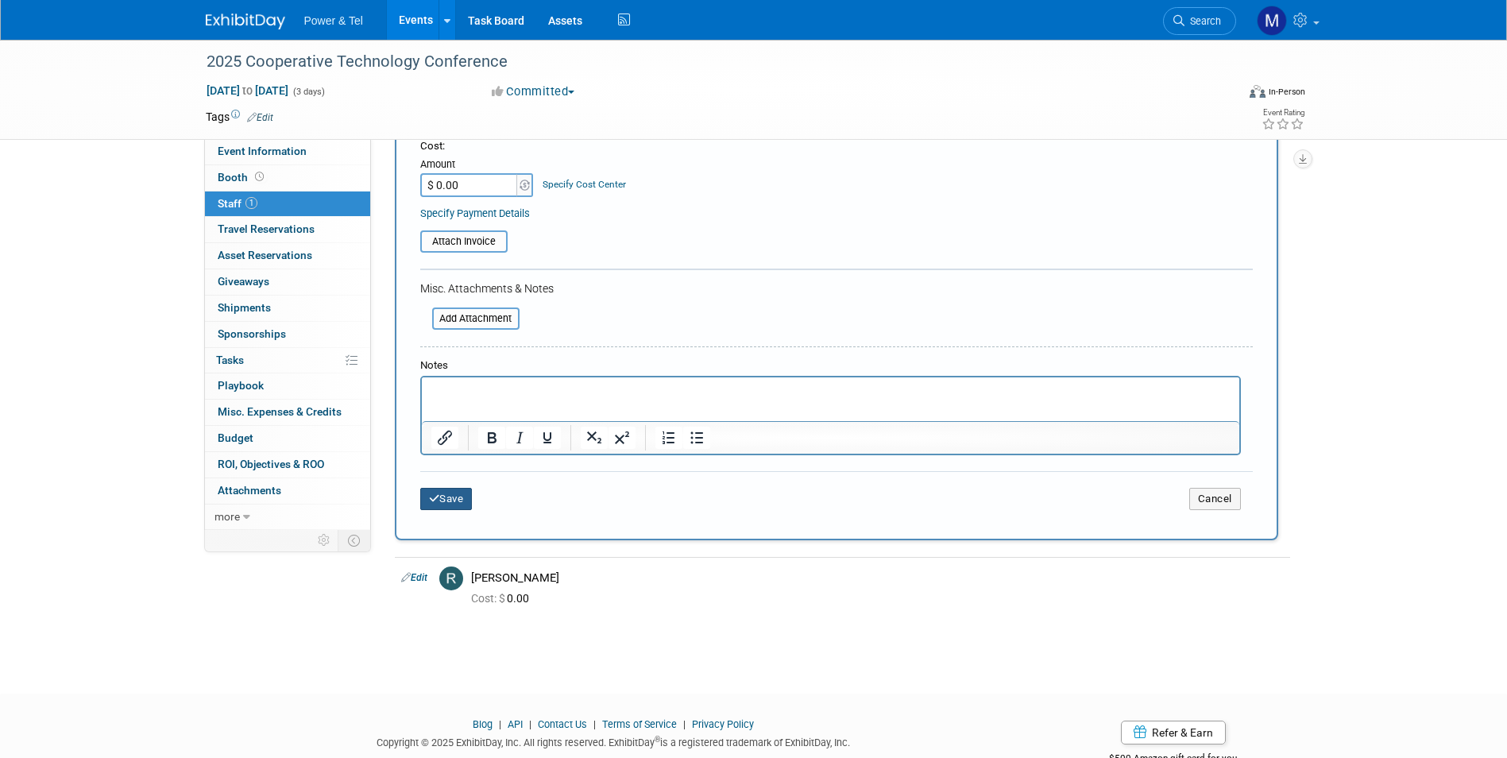
drag, startPoint x: 461, startPoint y: 506, endPoint x: 473, endPoint y: 506, distance: 11.1
click at [461, 506] on button "Save" at bounding box center [446, 499] width 52 height 22
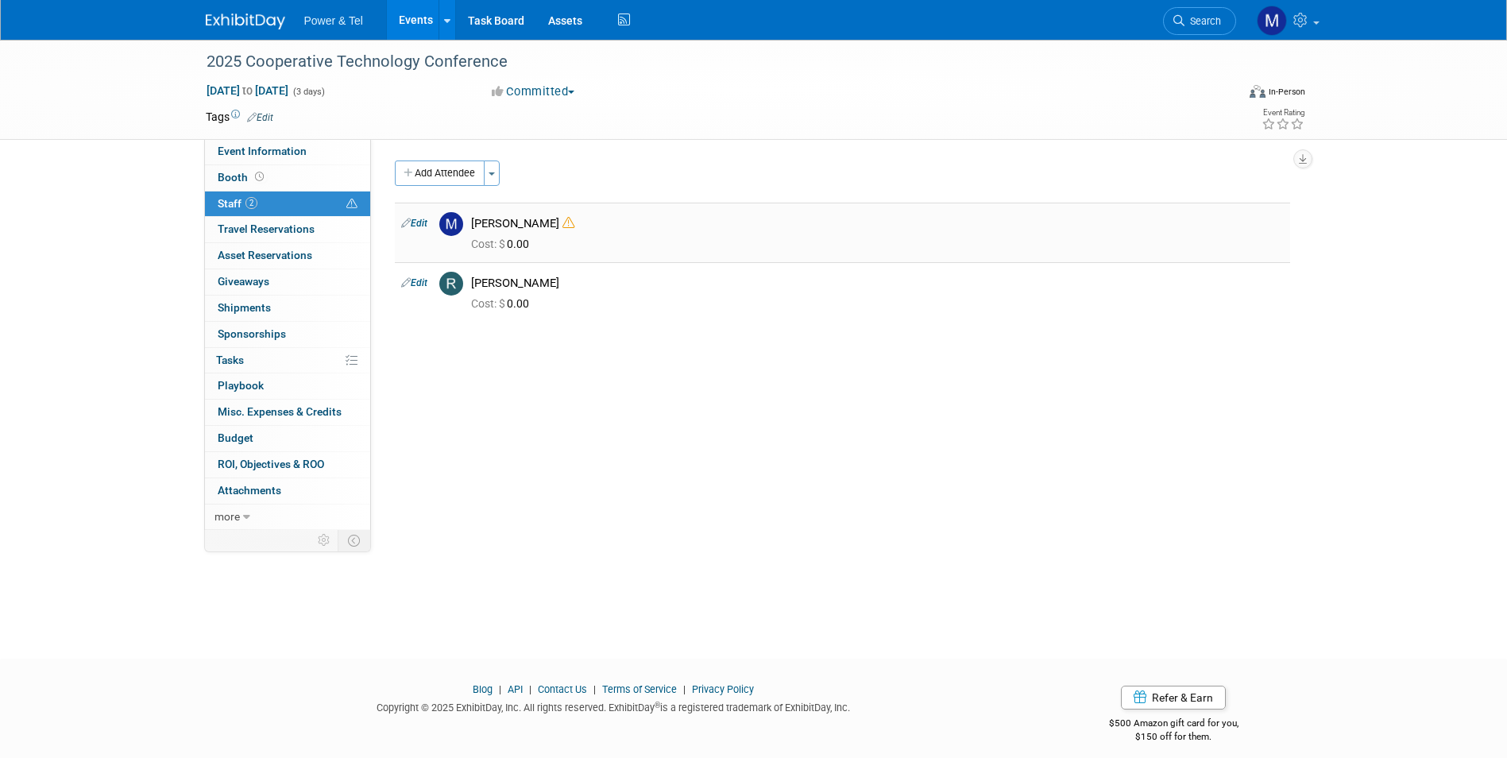
click at [425, 229] on link "Edit" at bounding box center [414, 223] width 26 height 11
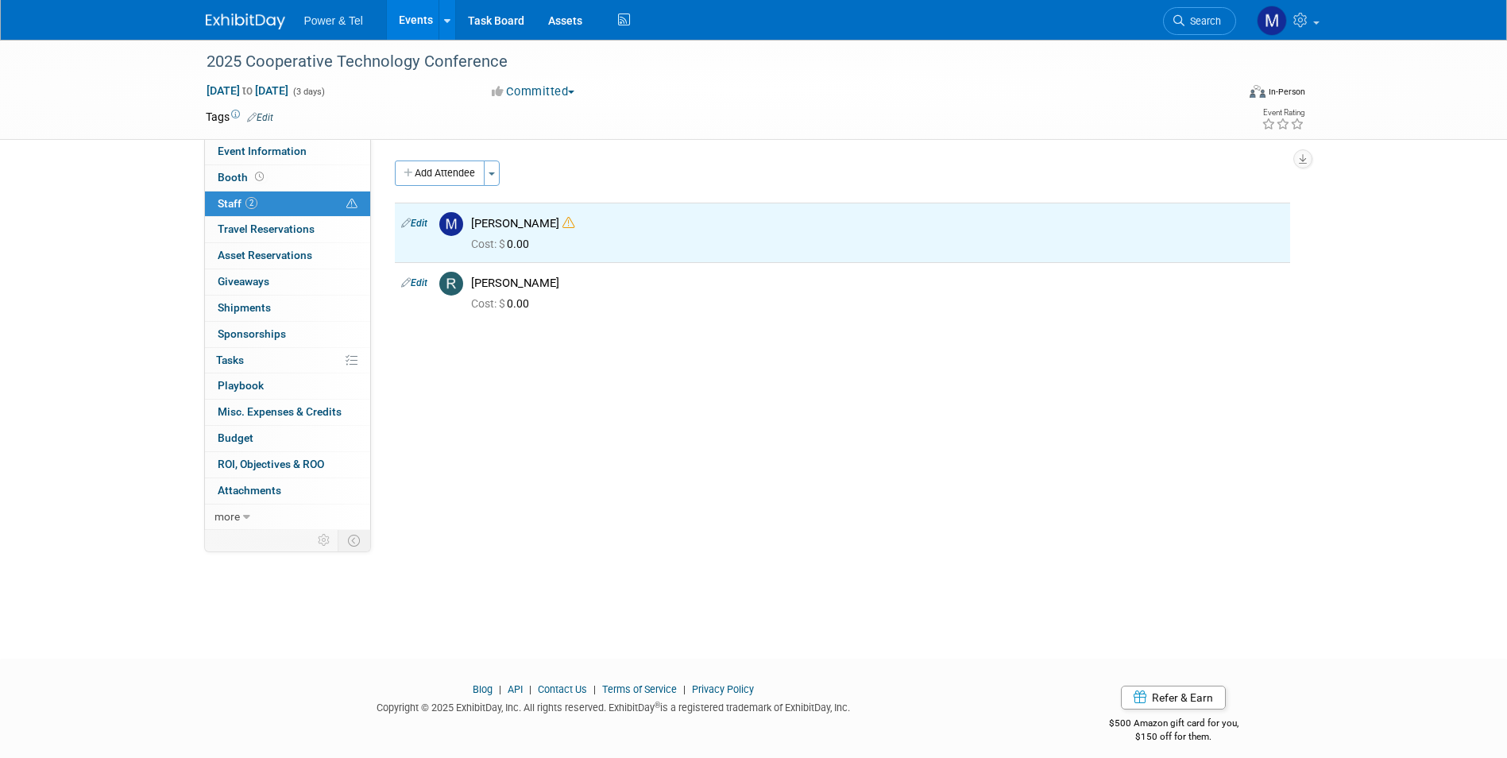
select select "c8366c59-29c2-40f1-870d-e9ae2129019e"
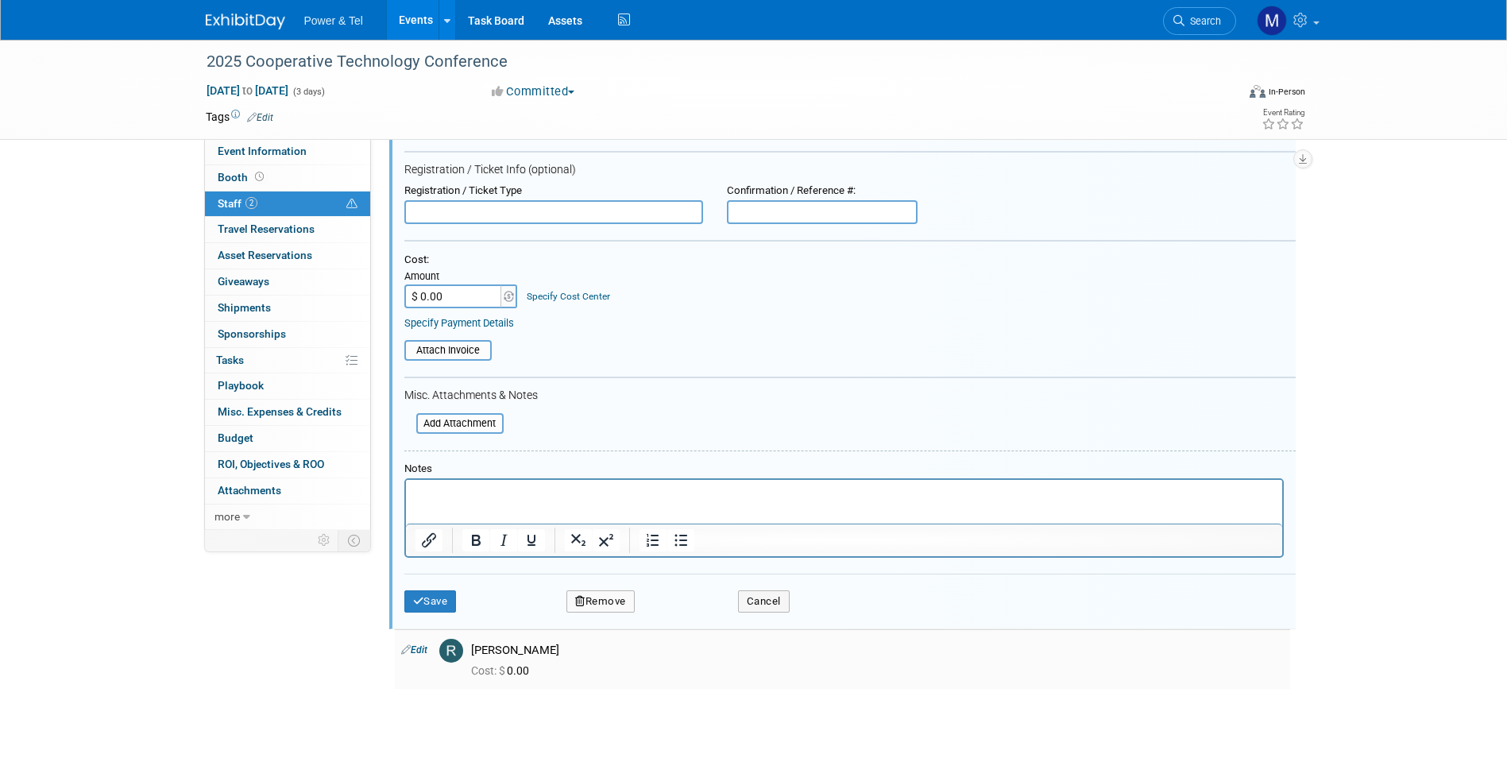
scroll to position [321, 0]
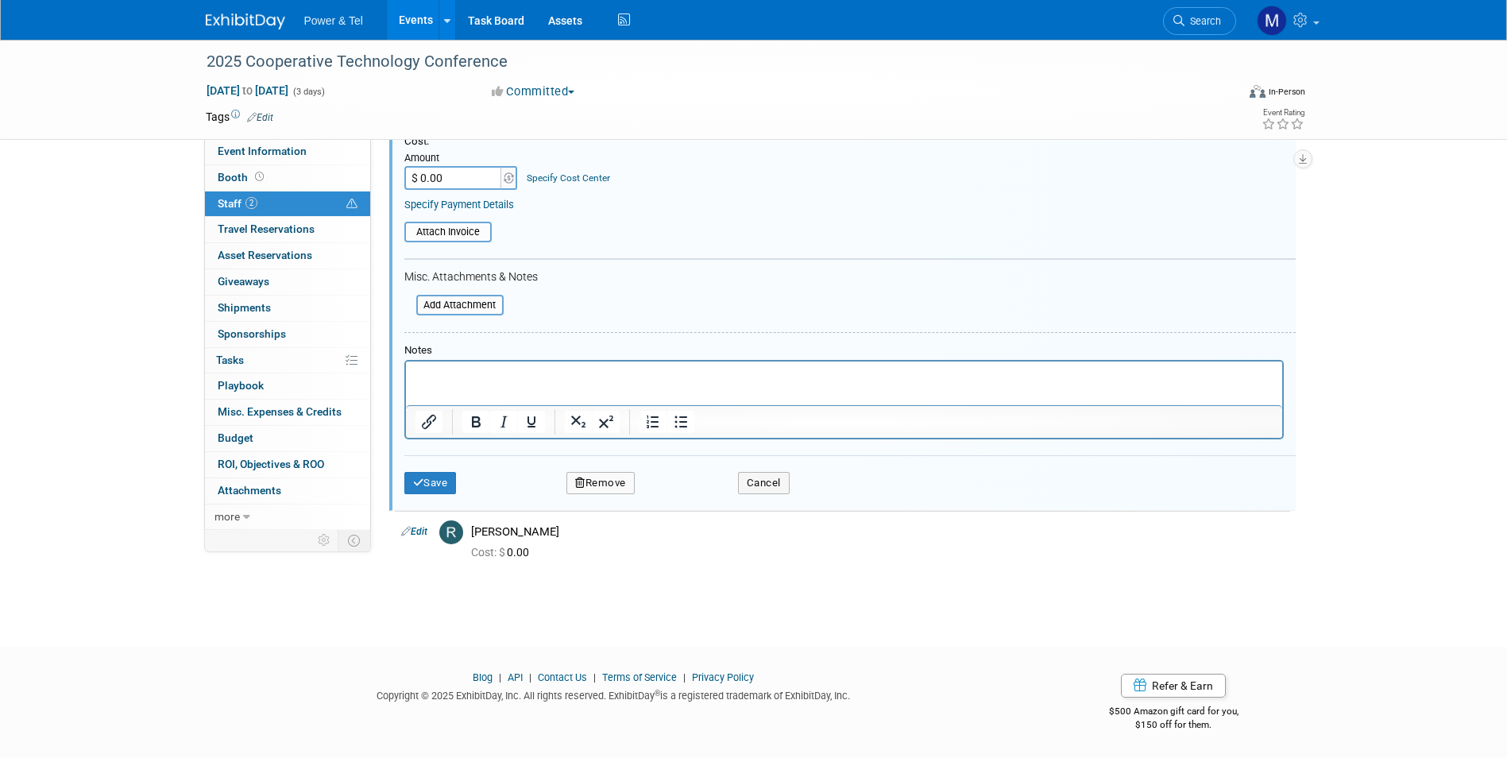
click at [521, 365] on html at bounding box center [843, 372] width 876 height 22
click at [407, 480] on button "Save" at bounding box center [430, 483] width 52 height 22
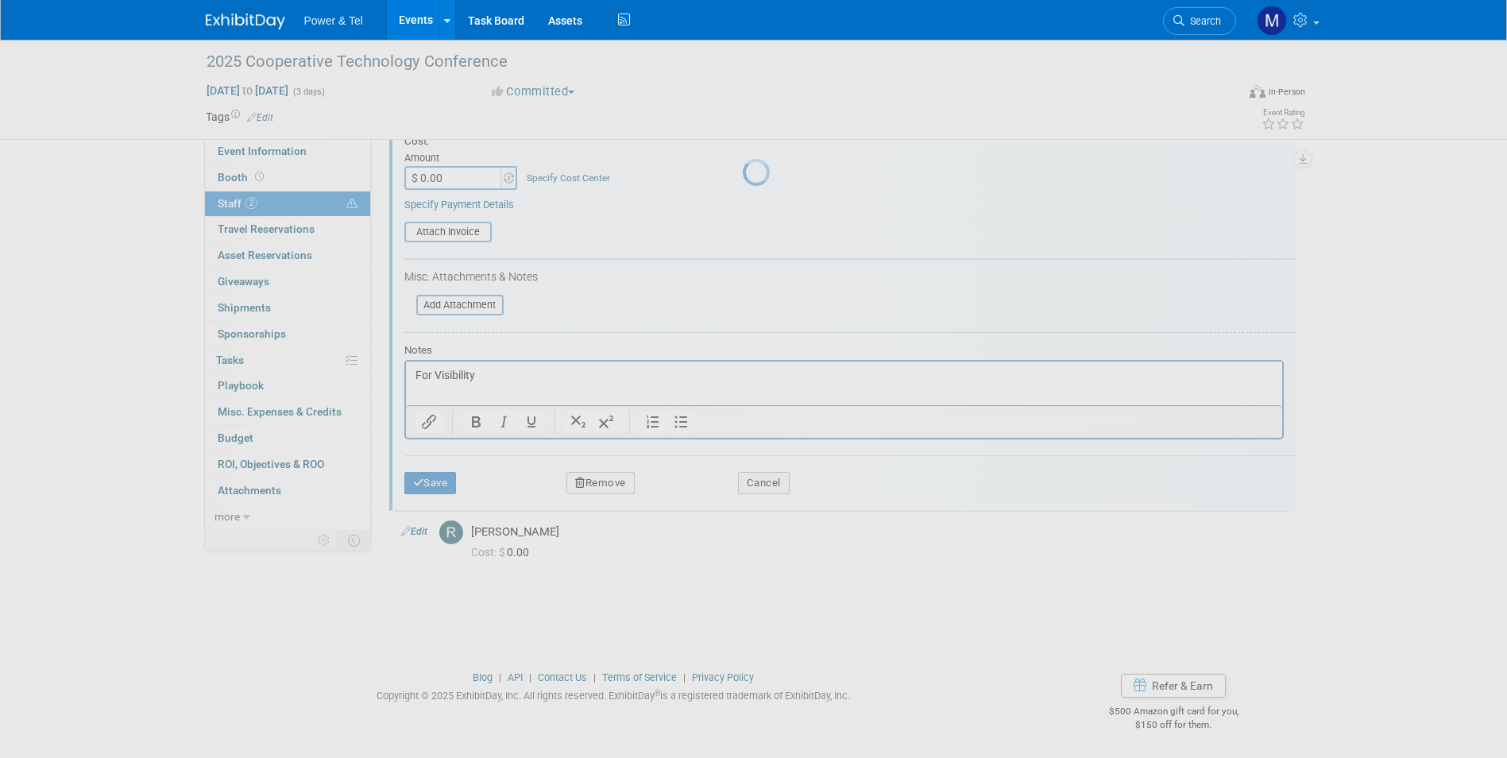
scroll to position [12, 0]
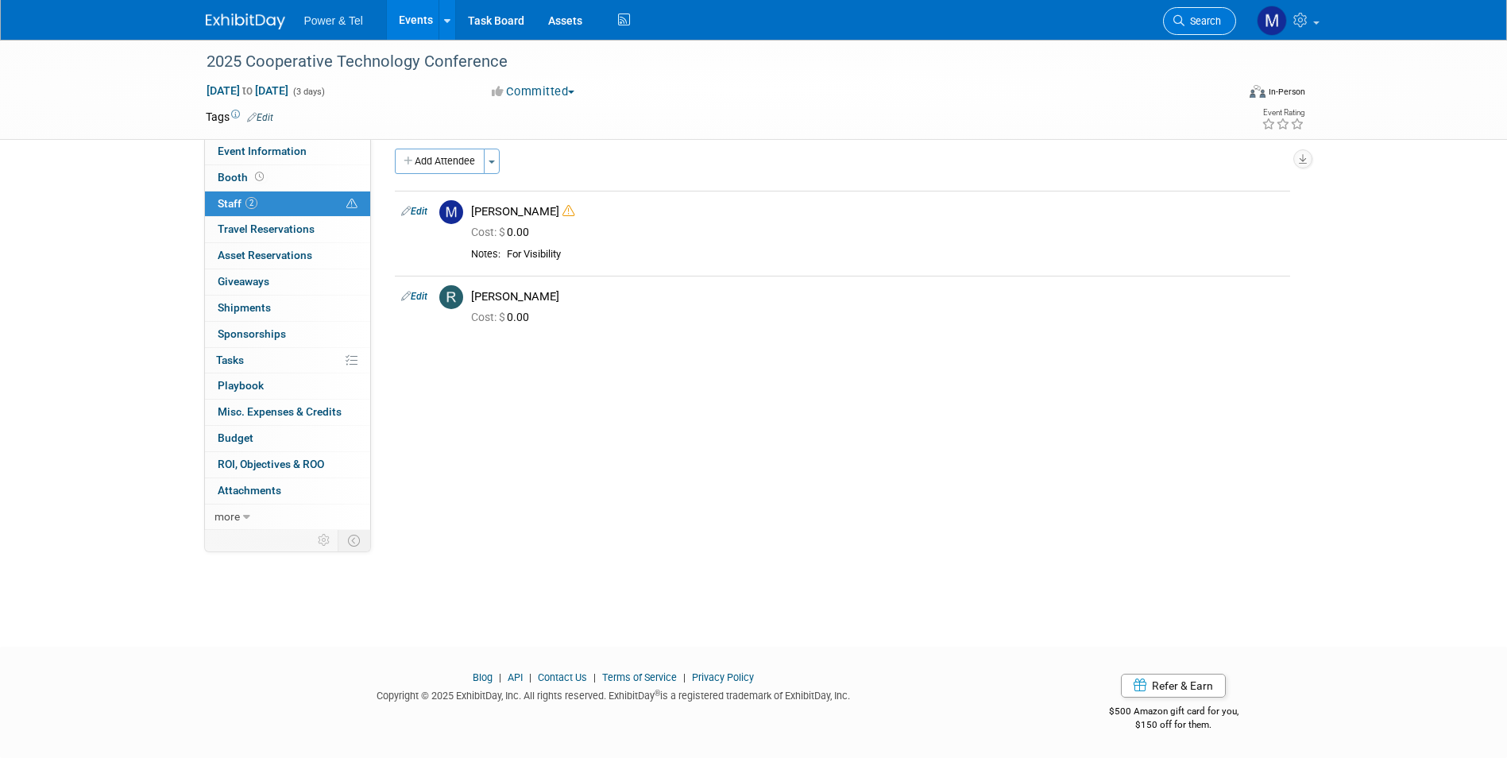
click at [1193, 24] on span "Search" at bounding box center [1202, 21] width 37 height 12
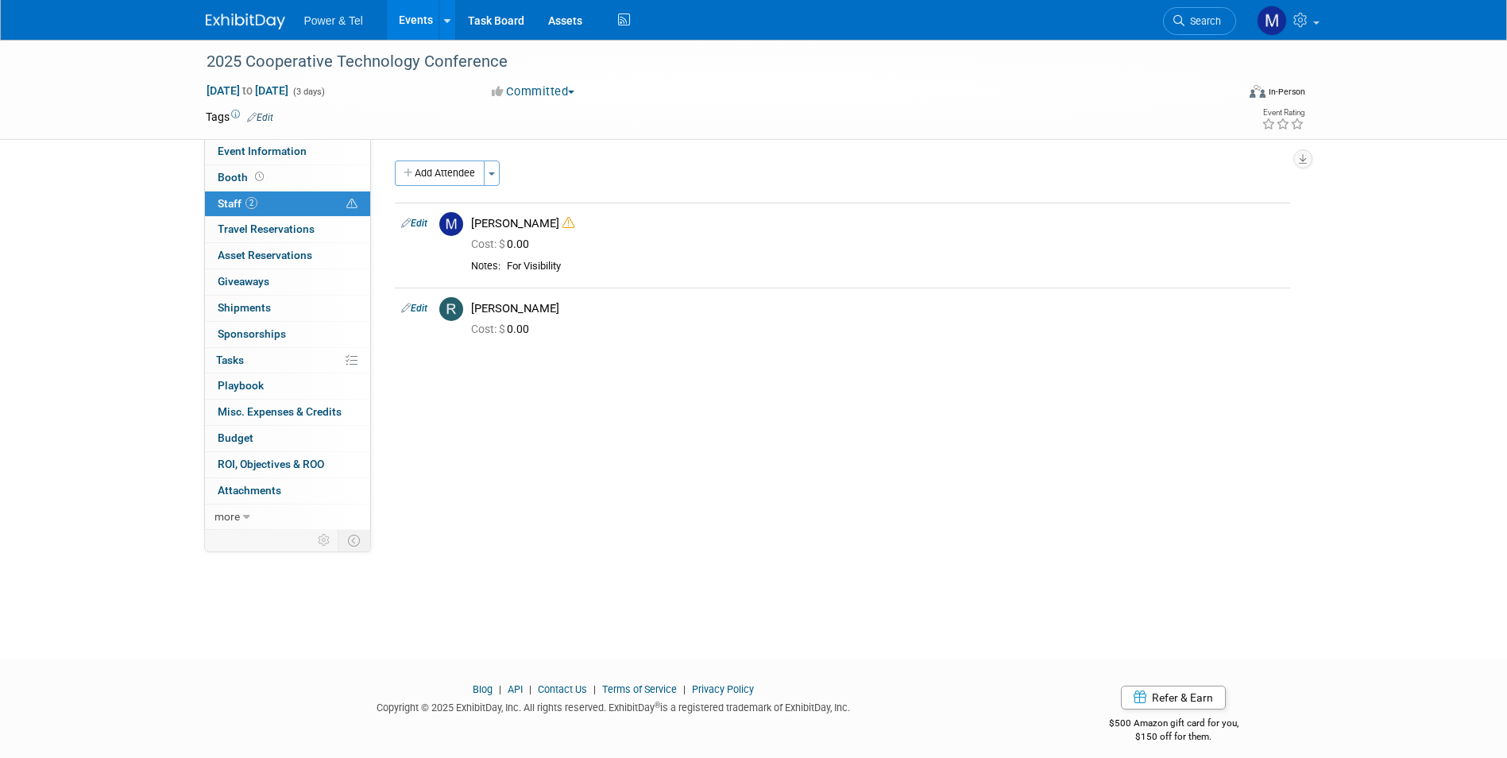
click at [318, 14] on li "Power & Tel" at bounding box center [345, 14] width 82 height 23
click at [271, 221] on link "0 Travel Reservations 0" at bounding box center [287, 229] width 165 height 25
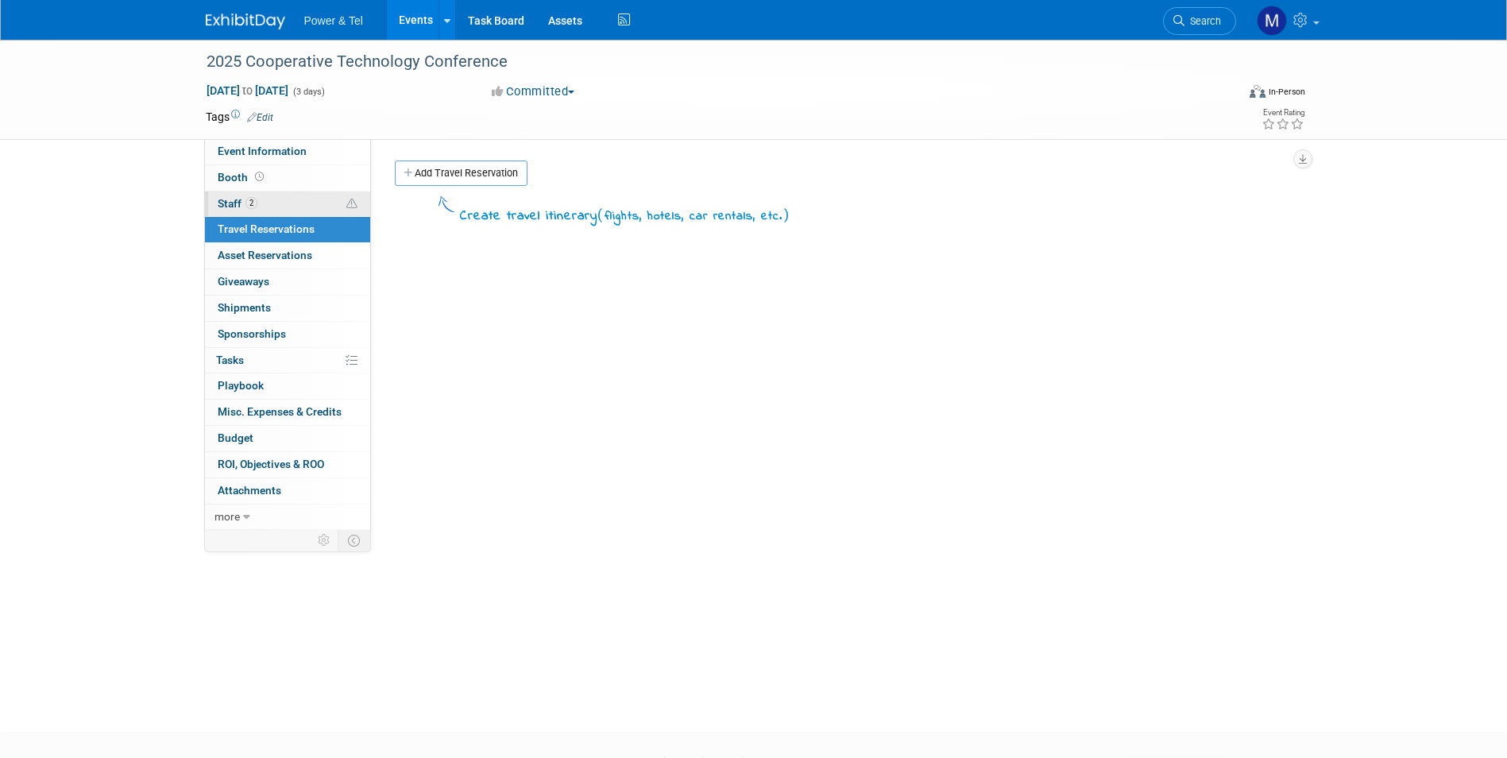
click at [280, 203] on link "2 Staff 2" at bounding box center [287, 203] width 165 height 25
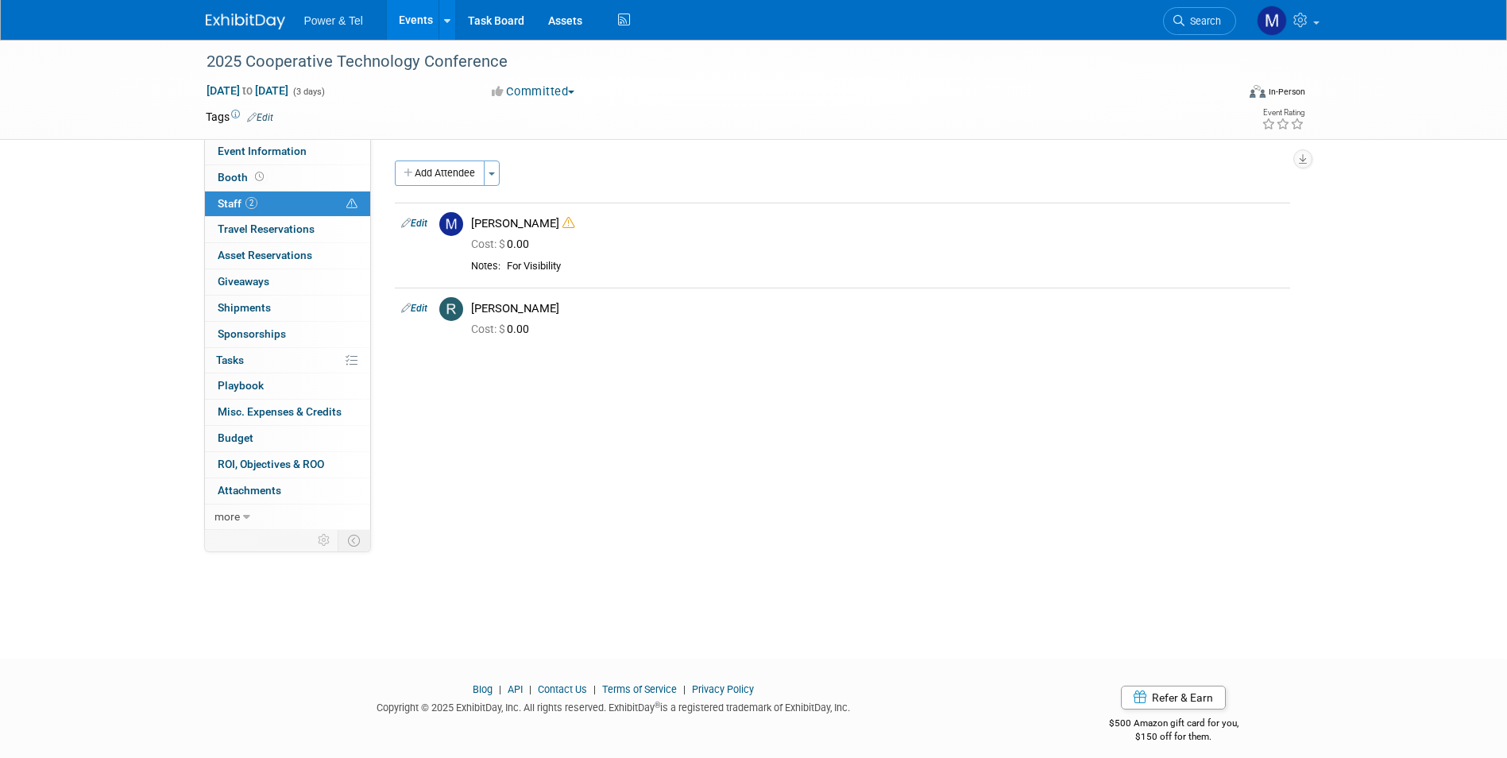
click at [418, 0] on link "Events" at bounding box center [416, 20] width 58 height 40
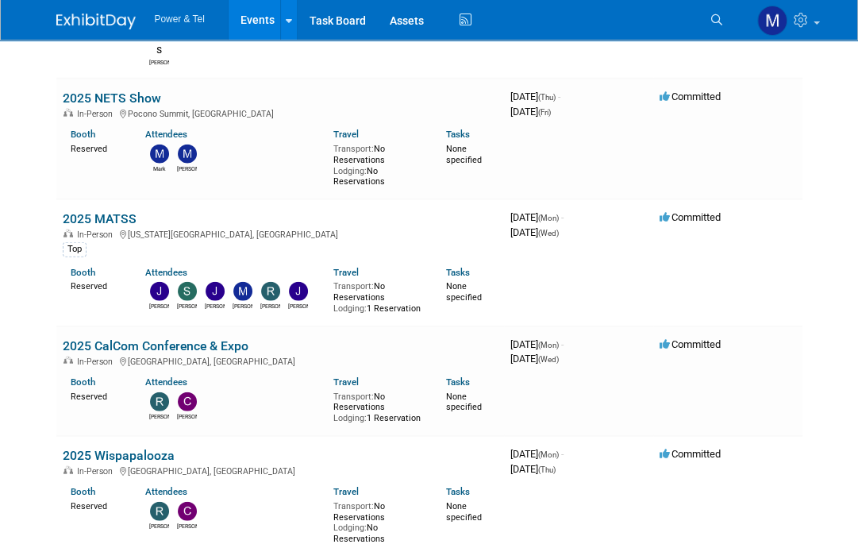
scroll to position [2541, 0]
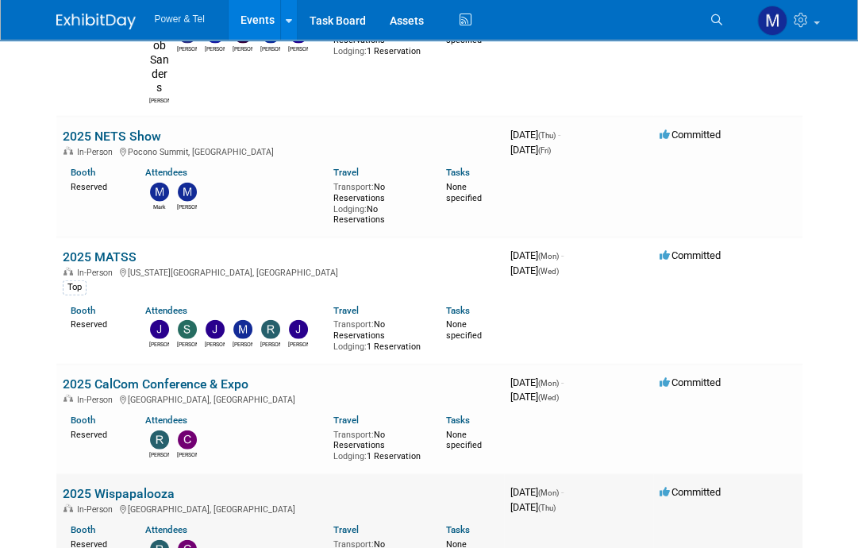
click at [164, 486] on link "2025 Wispapalooza" at bounding box center [119, 493] width 112 height 15
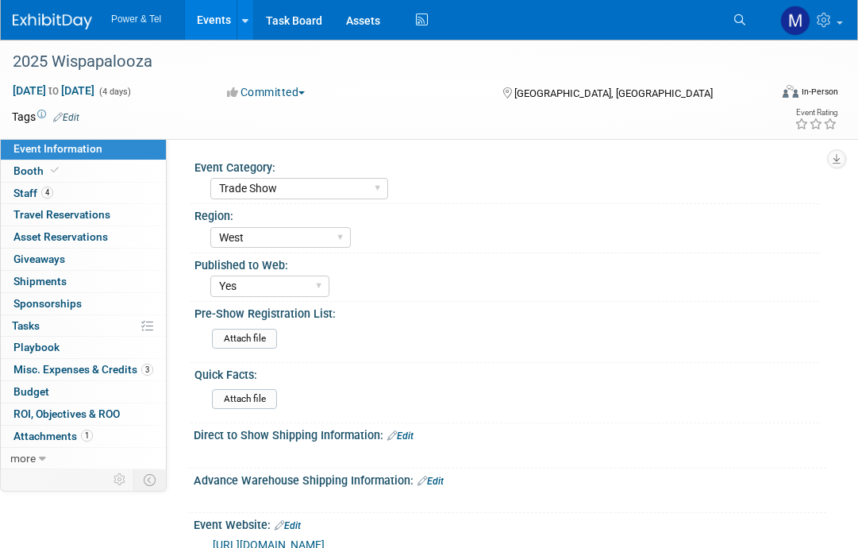
select select "Trade Show"
select select "West"
select select "Yes"
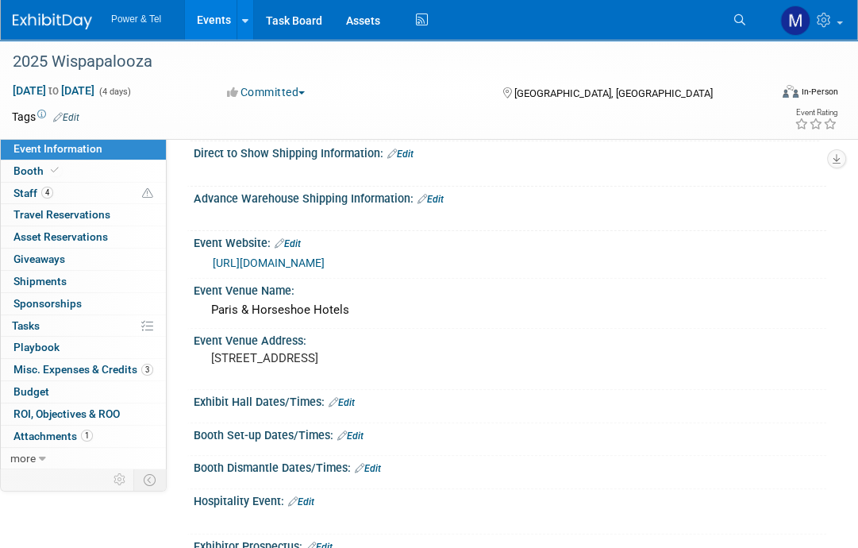
scroll to position [318, 0]
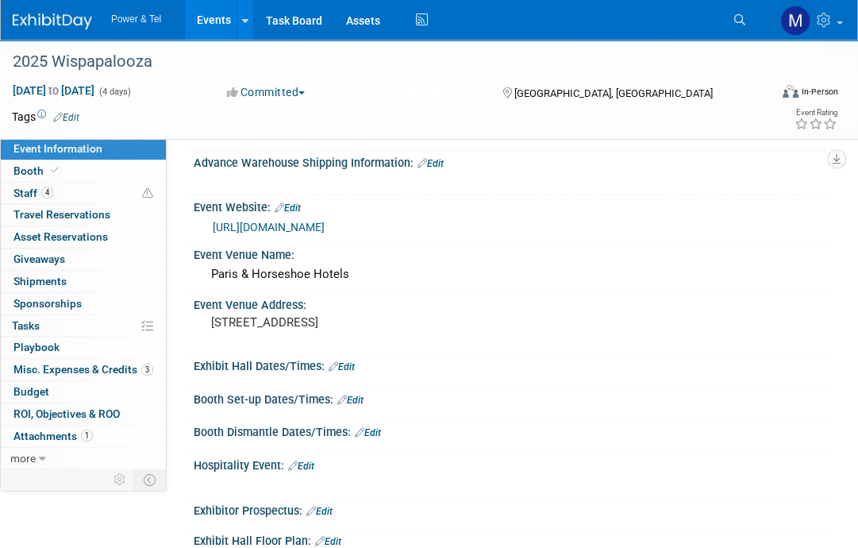
click at [259, 223] on link "[URL][DOMAIN_NAME]" at bounding box center [269, 227] width 112 height 13
click at [56, 200] on link "4 Staff 4" at bounding box center [83, 193] width 165 height 21
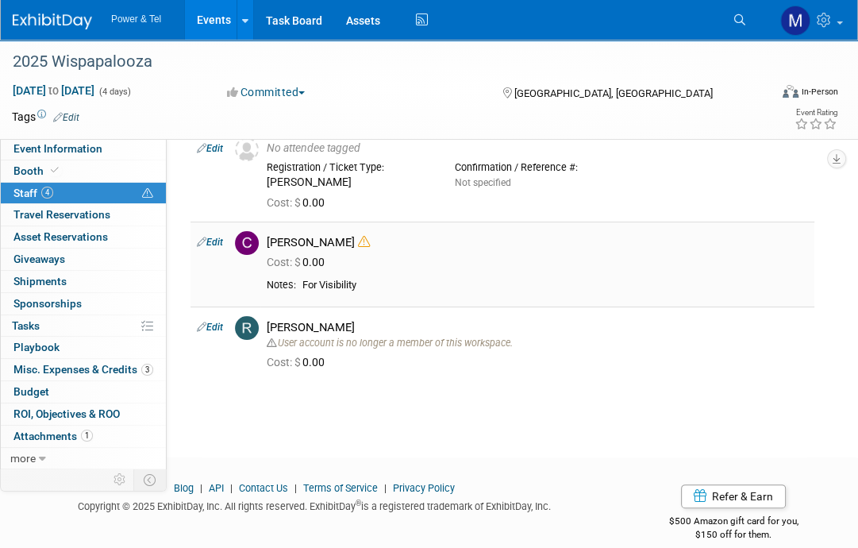
scroll to position [0, 0]
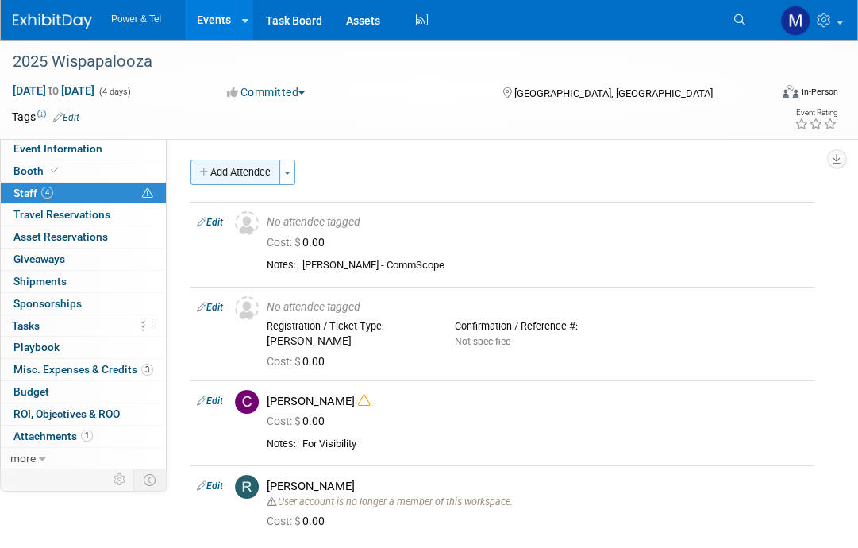
click at [235, 177] on button "Add Attendee" at bounding box center [236, 172] width 90 height 25
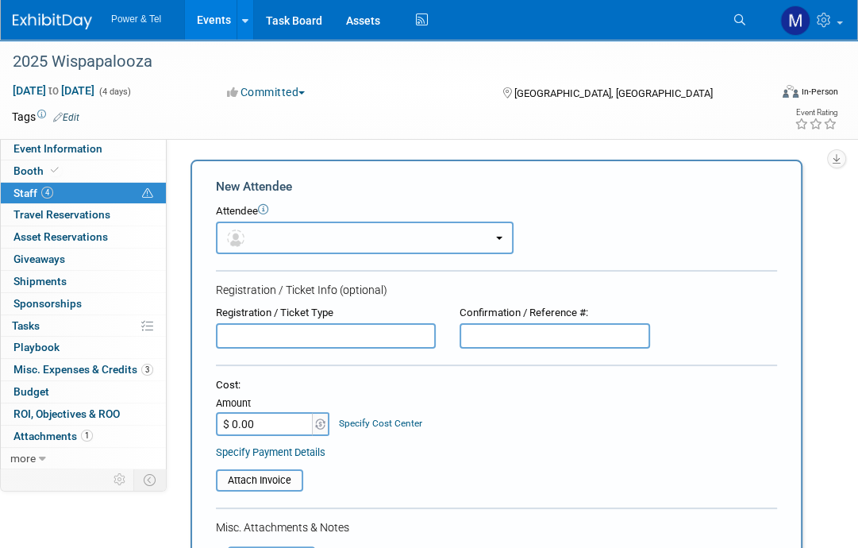
click at [264, 251] on button "button" at bounding box center [365, 238] width 298 height 33
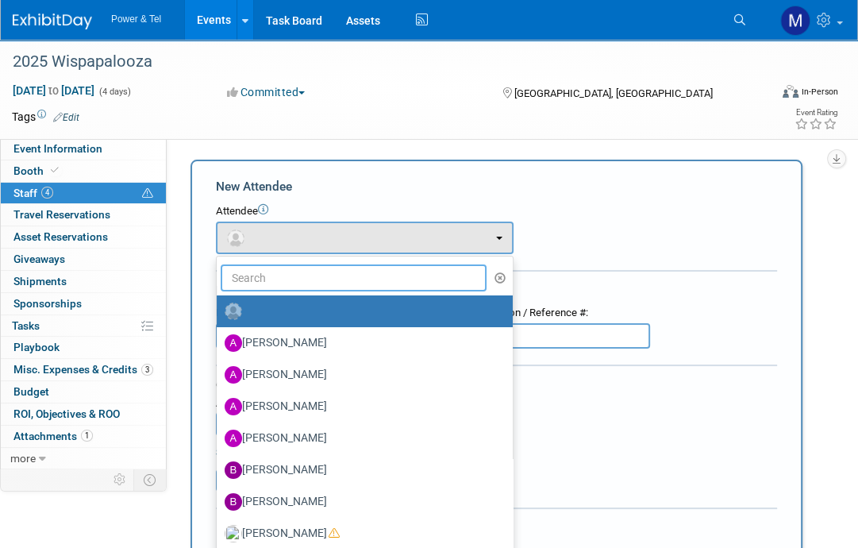
click at [297, 264] on input "text" at bounding box center [354, 277] width 266 height 27
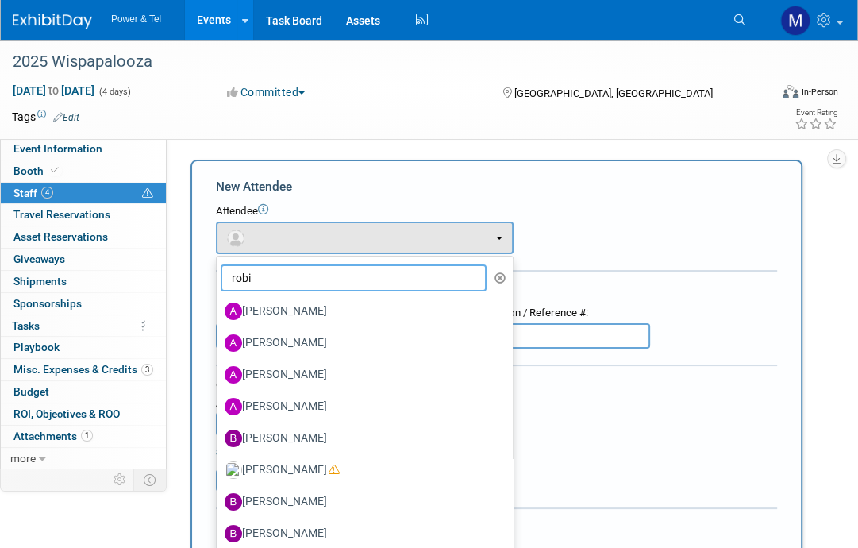
type input "robin"
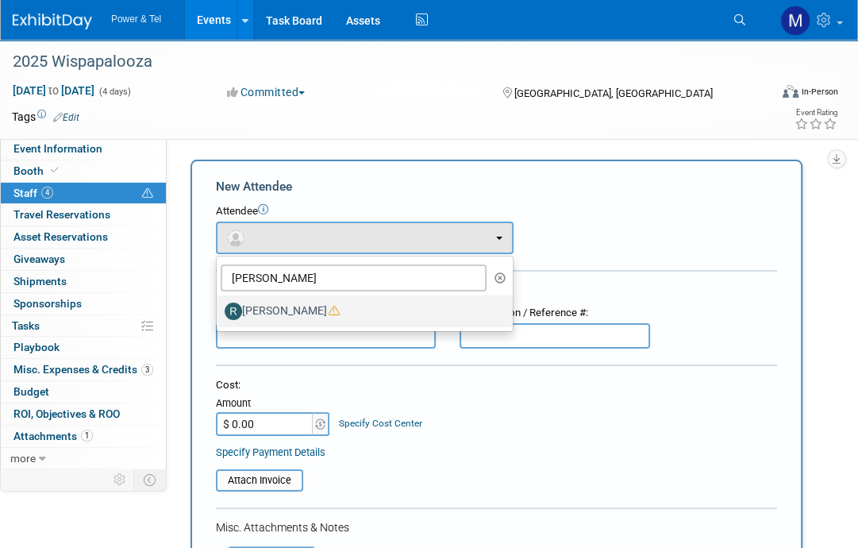
click at [311, 314] on label "Robin Mayne" at bounding box center [361, 311] width 272 height 25
click at [219, 314] on input "Robin Mayne" at bounding box center [214, 309] width 10 height 10
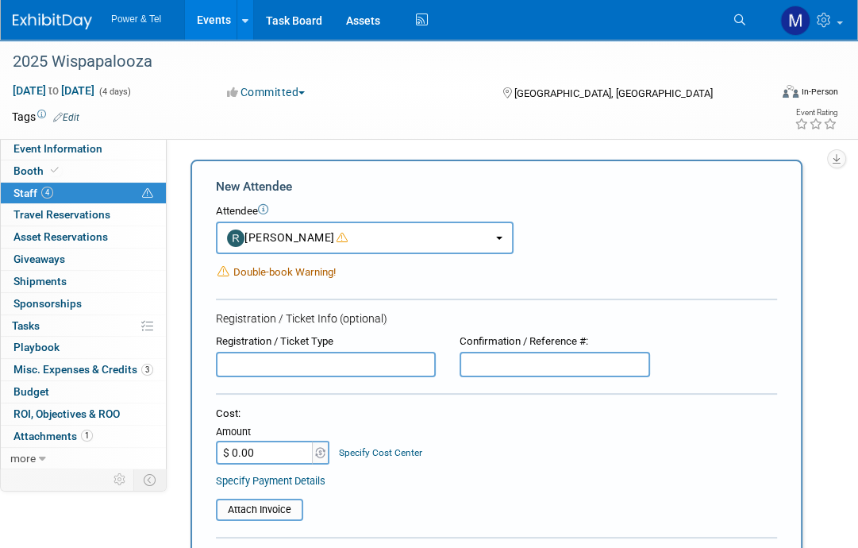
select select "552bd41e-0021-4bc5-858d-4af969ab0094"
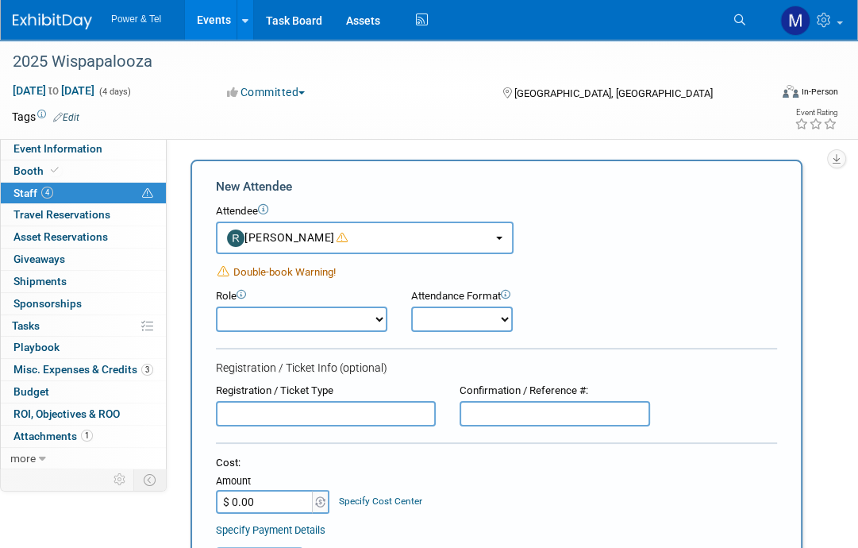
click at [291, 270] on span "Double-book Warning!" at bounding box center [284, 272] width 102 height 12
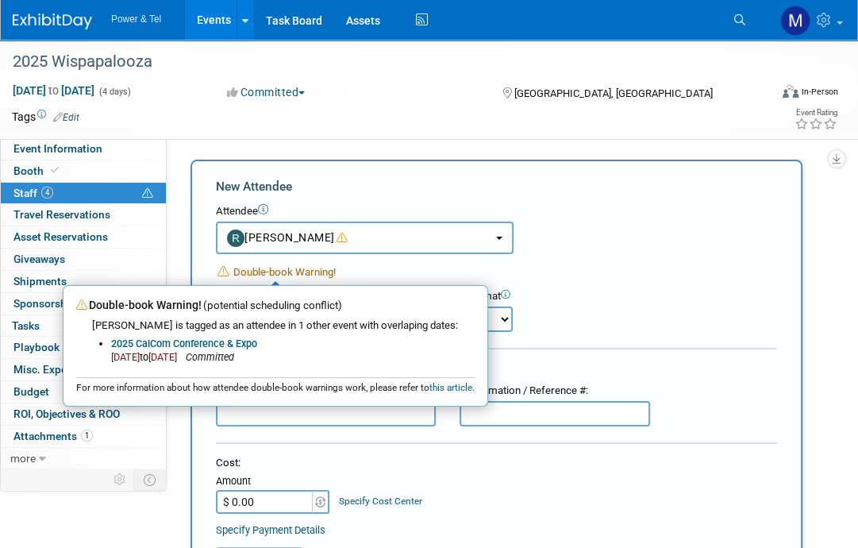
click at [558, 285] on div "Role Demonstrator Host Planner Presenter Sales Representative" at bounding box center [496, 306] width 585 height 51
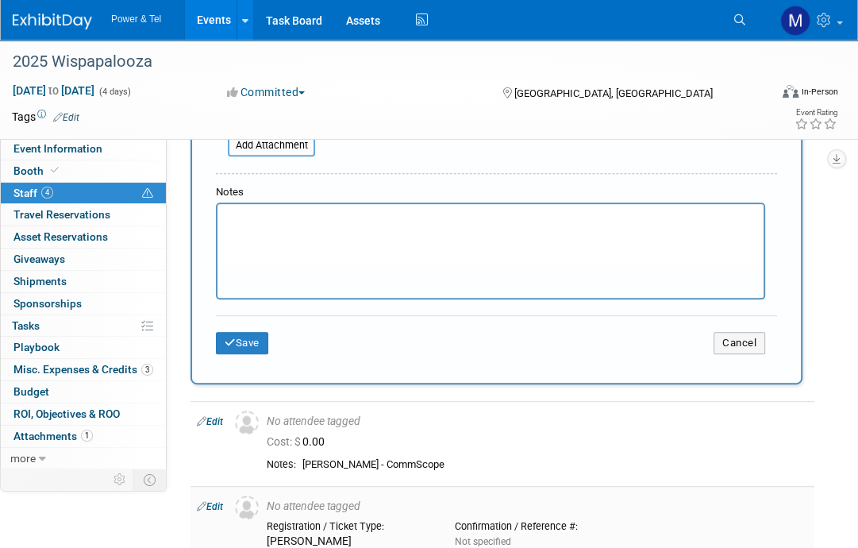
scroll to position [635, 0]
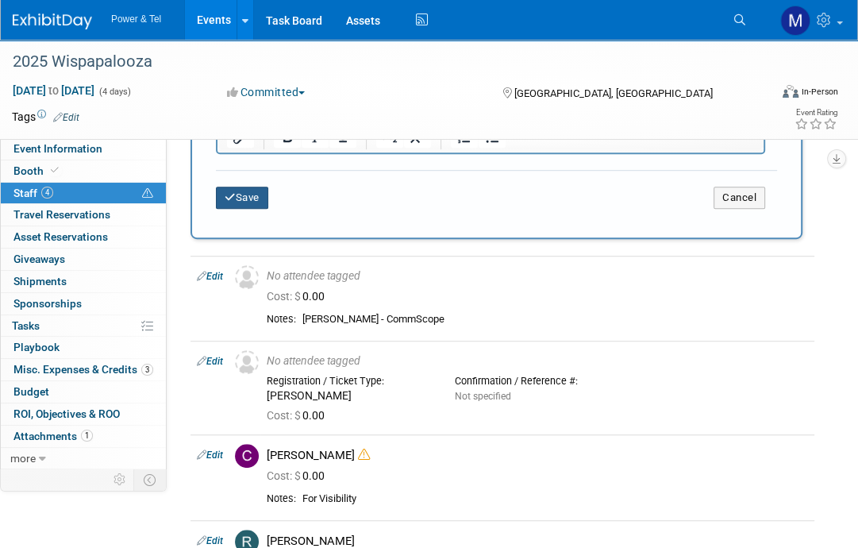
click at [238, 191] on button "Save" at bounding box center [242, 198] width 52 height 22
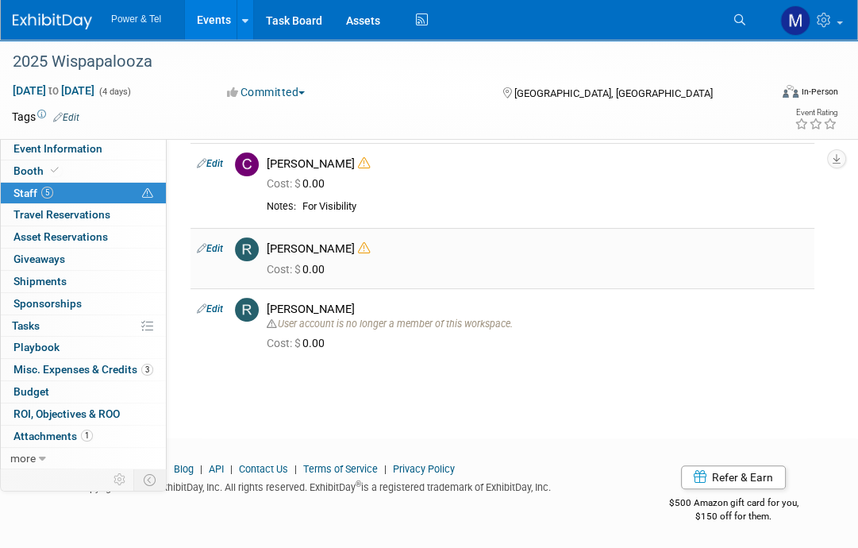
scroll to position [79, 0]
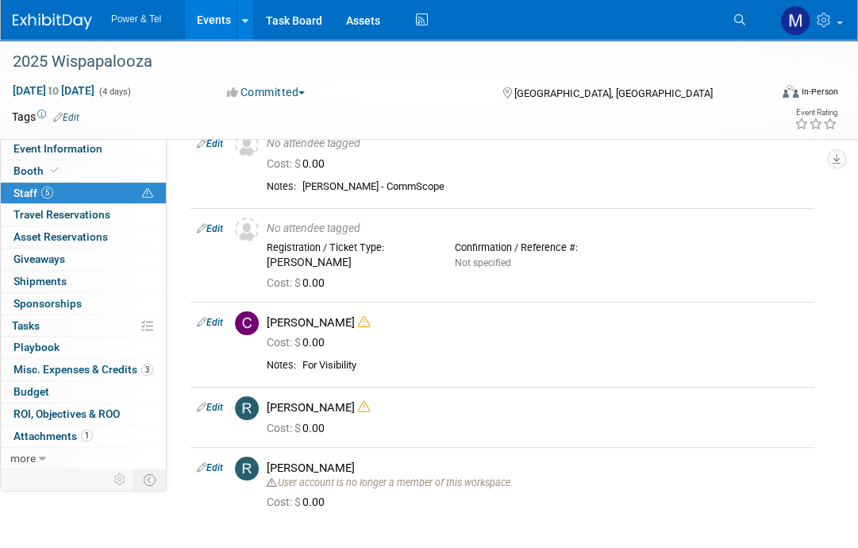
drag, startPoint x: 212, startPoint y: 468, endPoint x: 257, endPoint y: 464, distance: 44.6
click at [212, 468] on link "Edit" at bounding box center [210, 467] width 26 height 11
select select "eef67408-a34f-43c7-8b78-da9c3d608501"
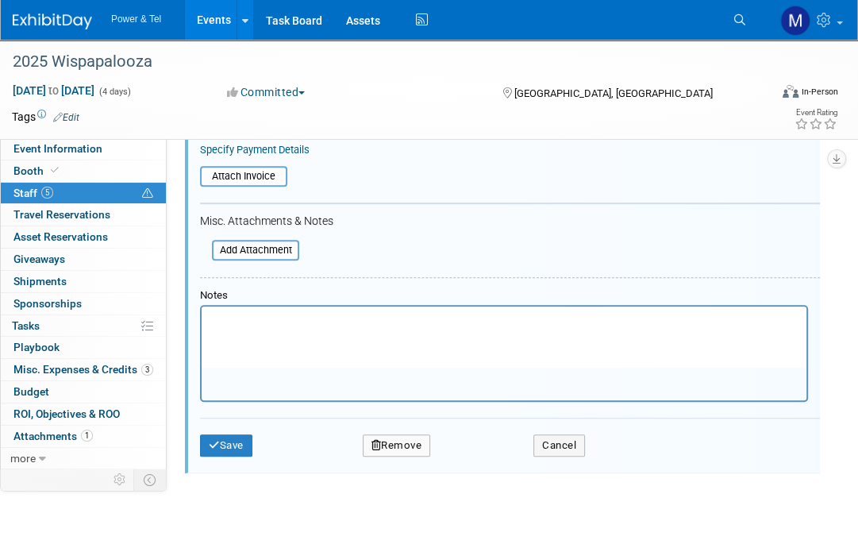
scroll to position [780, 0]
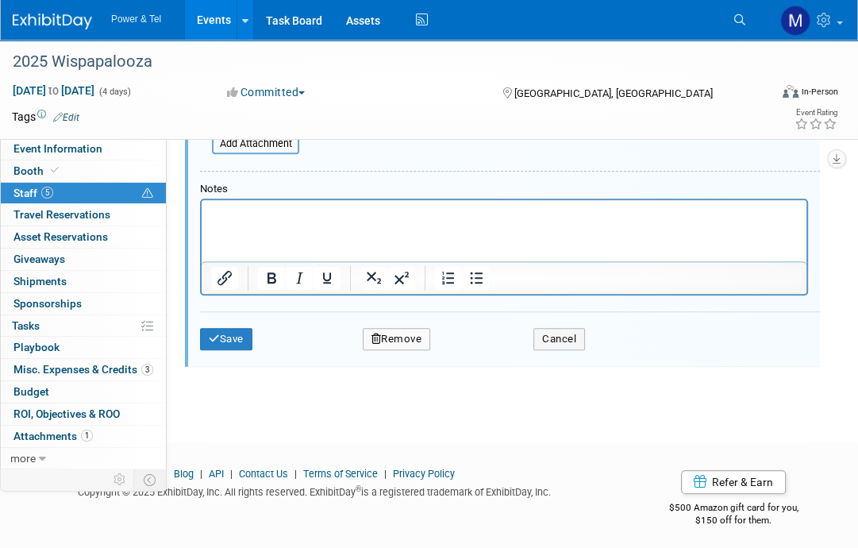
click at [400, 334] on button "Remove" at bounding box center [397, 339] width 68 height 22
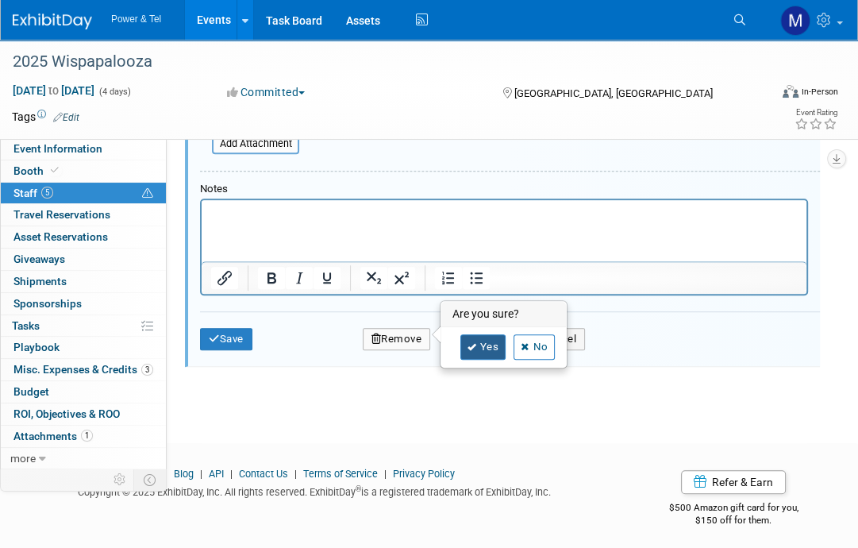
click at [492, 349] on link "Yes" at bounding box center [484, 346] width 46 height 25
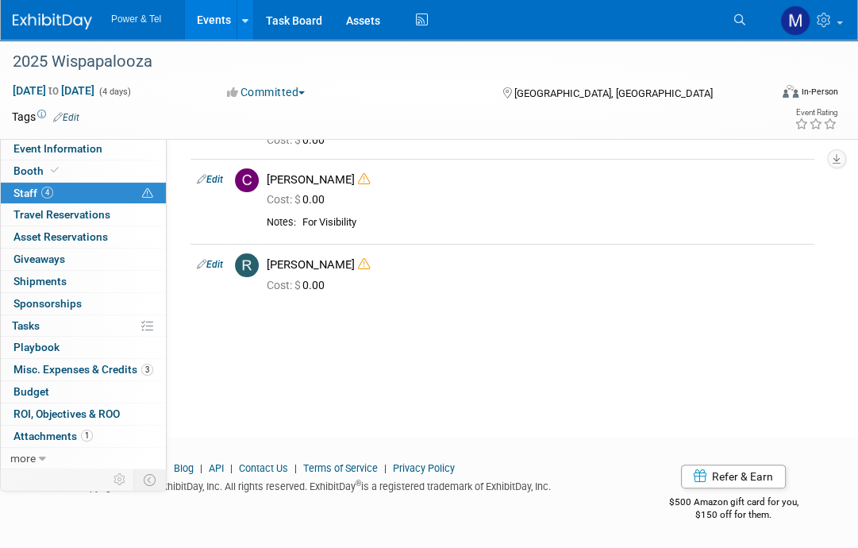
scroll to position [63, 0]
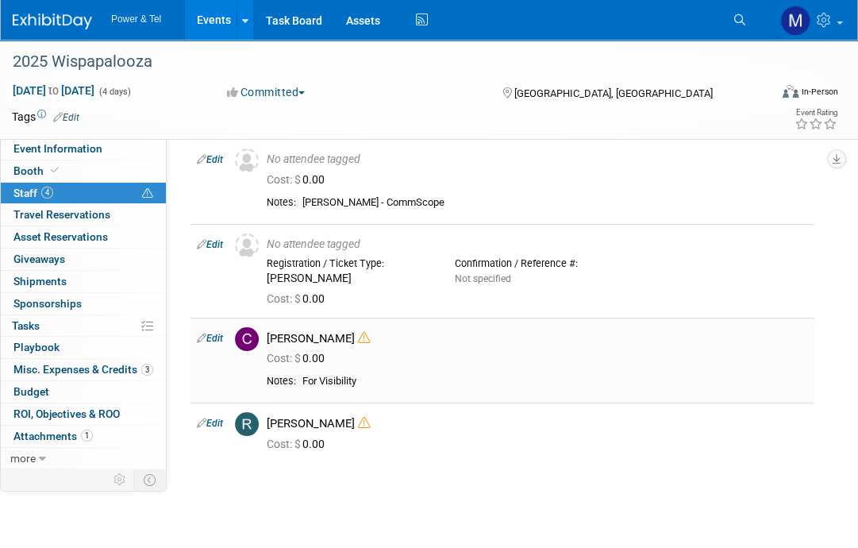
click at [358, 336] on icon at bounding box center [364, 338] width 12 height 12
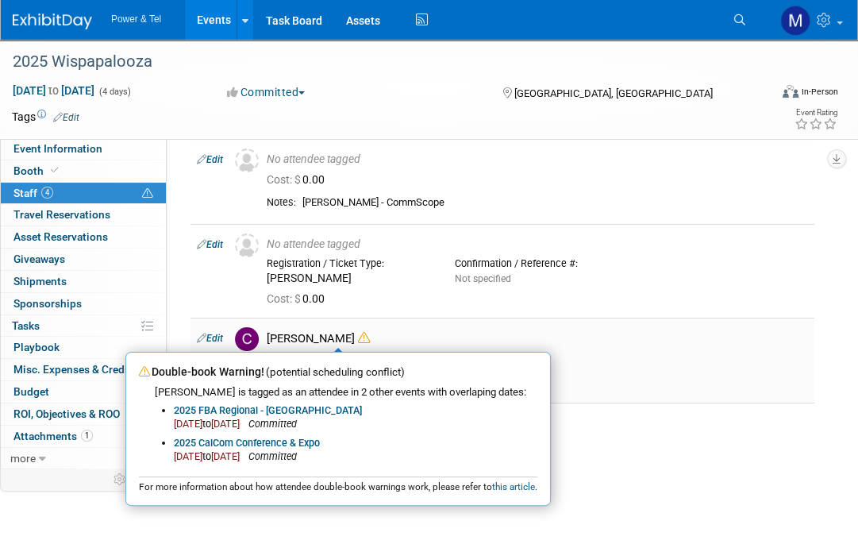
click at [410, 318] on td "Chad Smith Double-book Warning! (potential scheduling conflict) Chad is tagged …" at bounding box center [537, 360] width 554 height 85
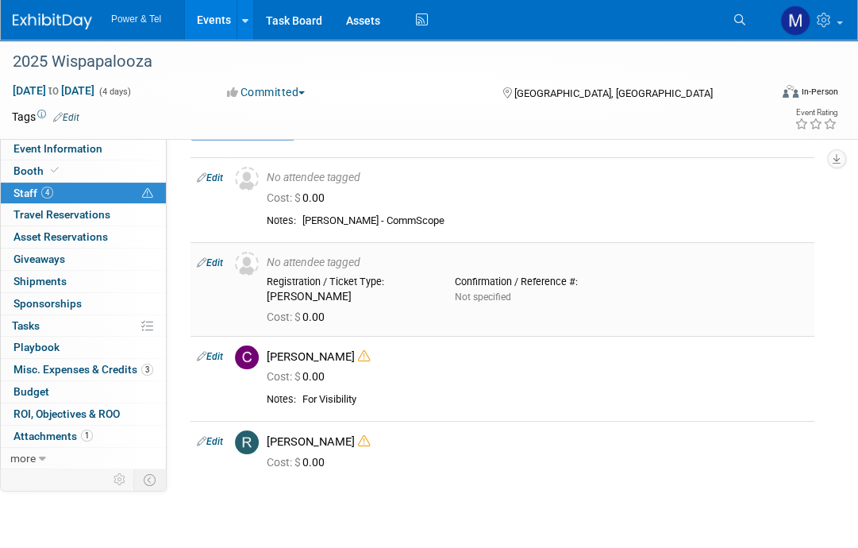
scroll to position [0, 0]
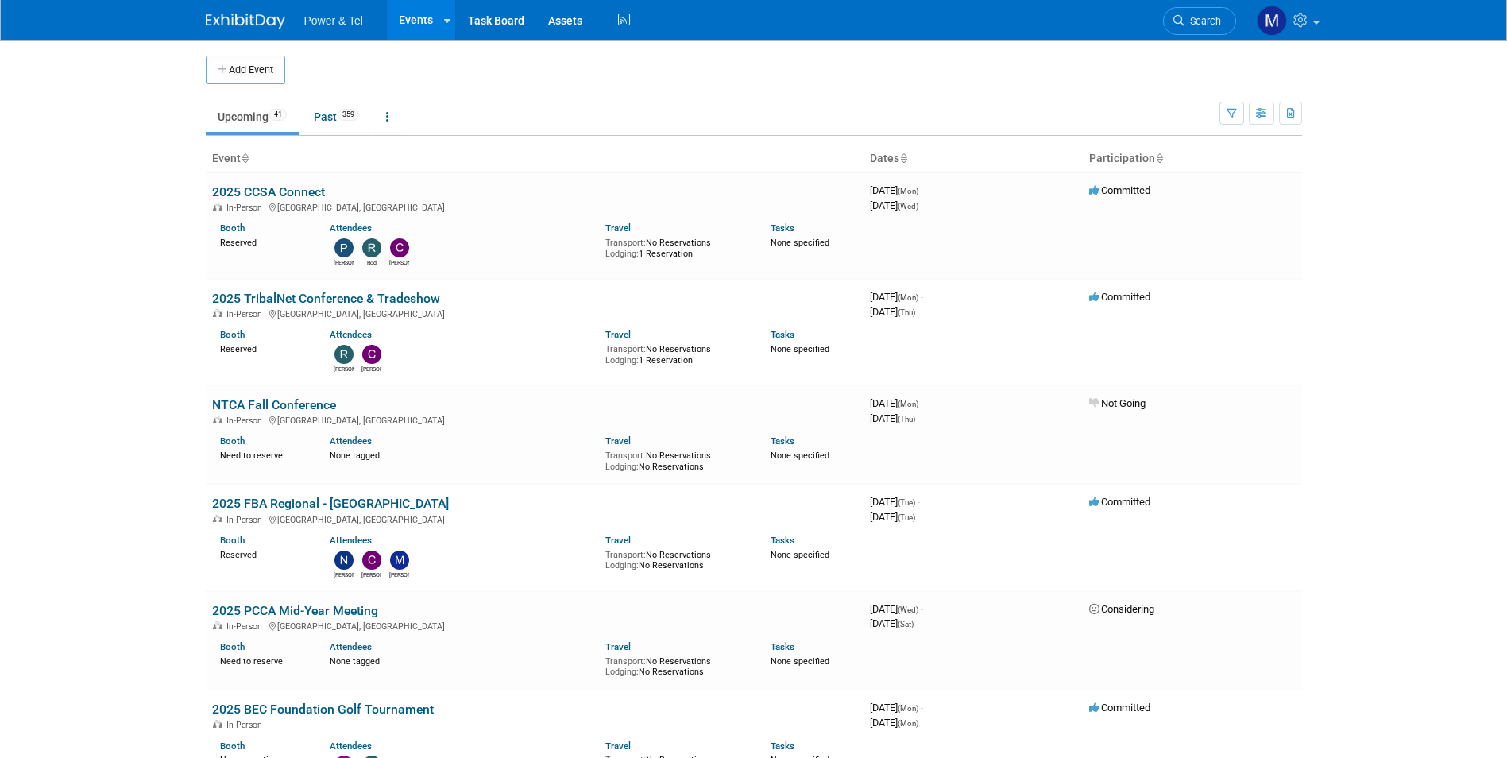
click at [1198, 36] on li "Search" at bounding box center [1199, 19] width 73 height 39
click at [1200, 27] on link "Search" at bounding box center [1199, 21] width 73 height 28
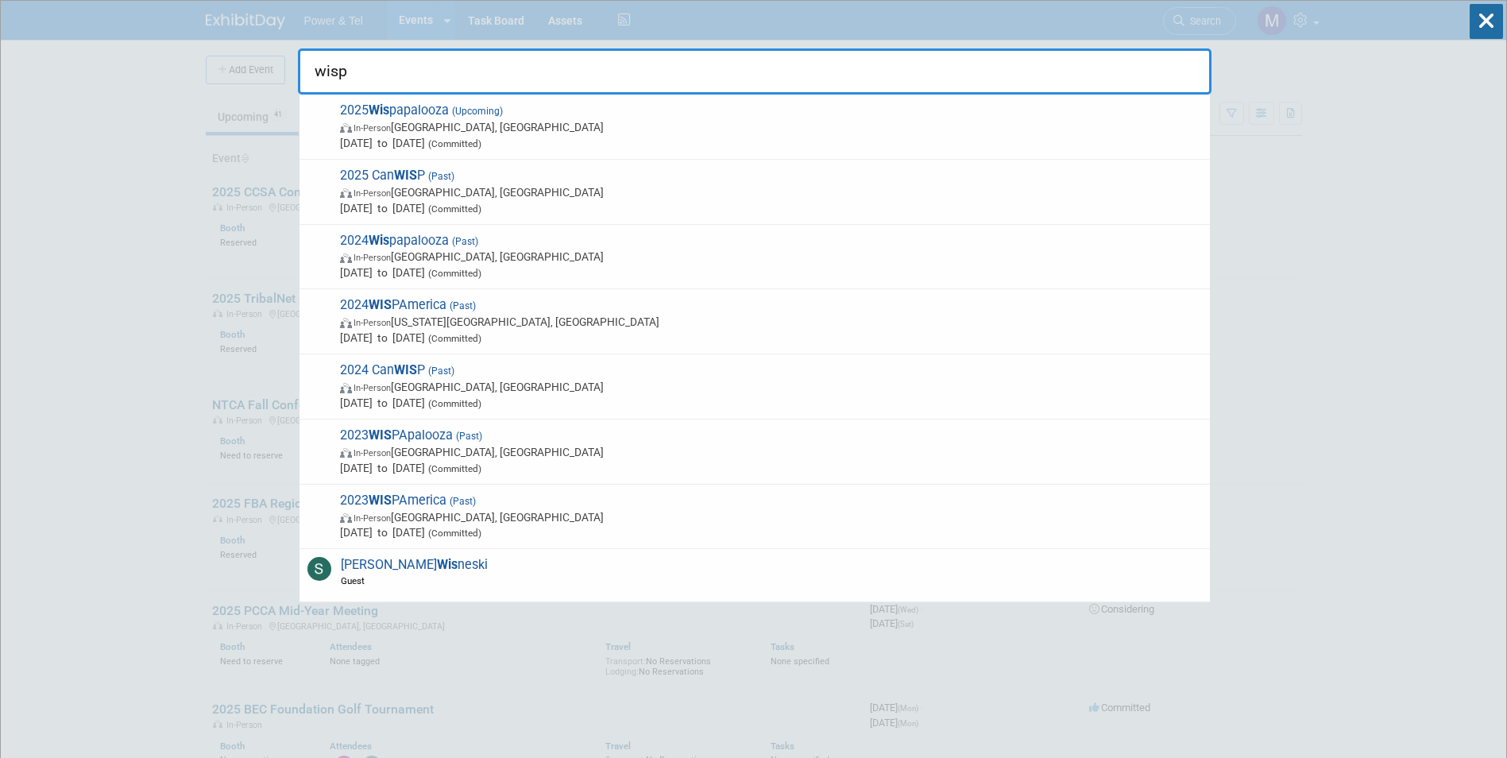
type input "wispa"
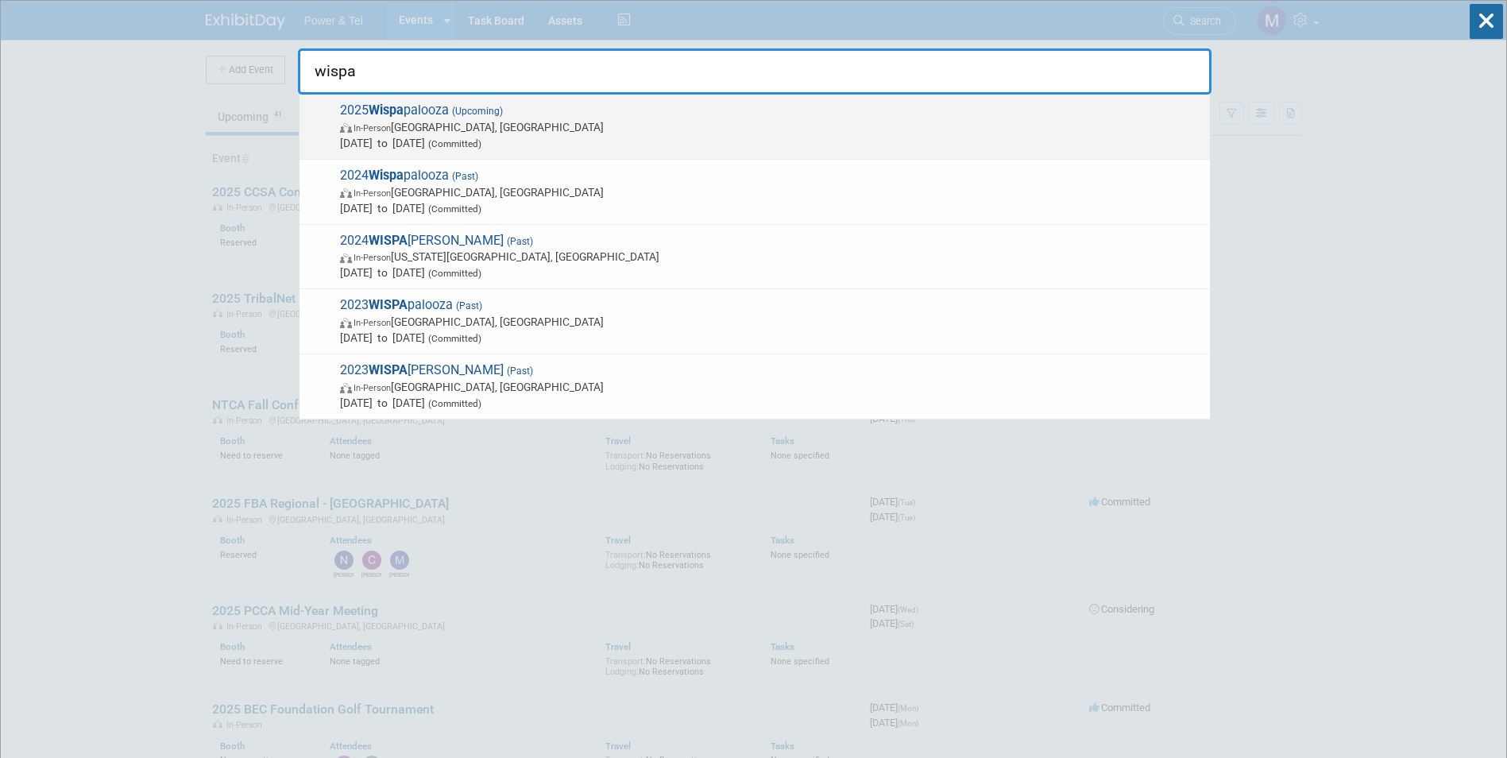
click at [504, 130] on span "In-Person [GEOGRAPHIC_DATA], [GEOGRAPHIC_DATA]" at bounding box center [771, 127] width 862 height 16
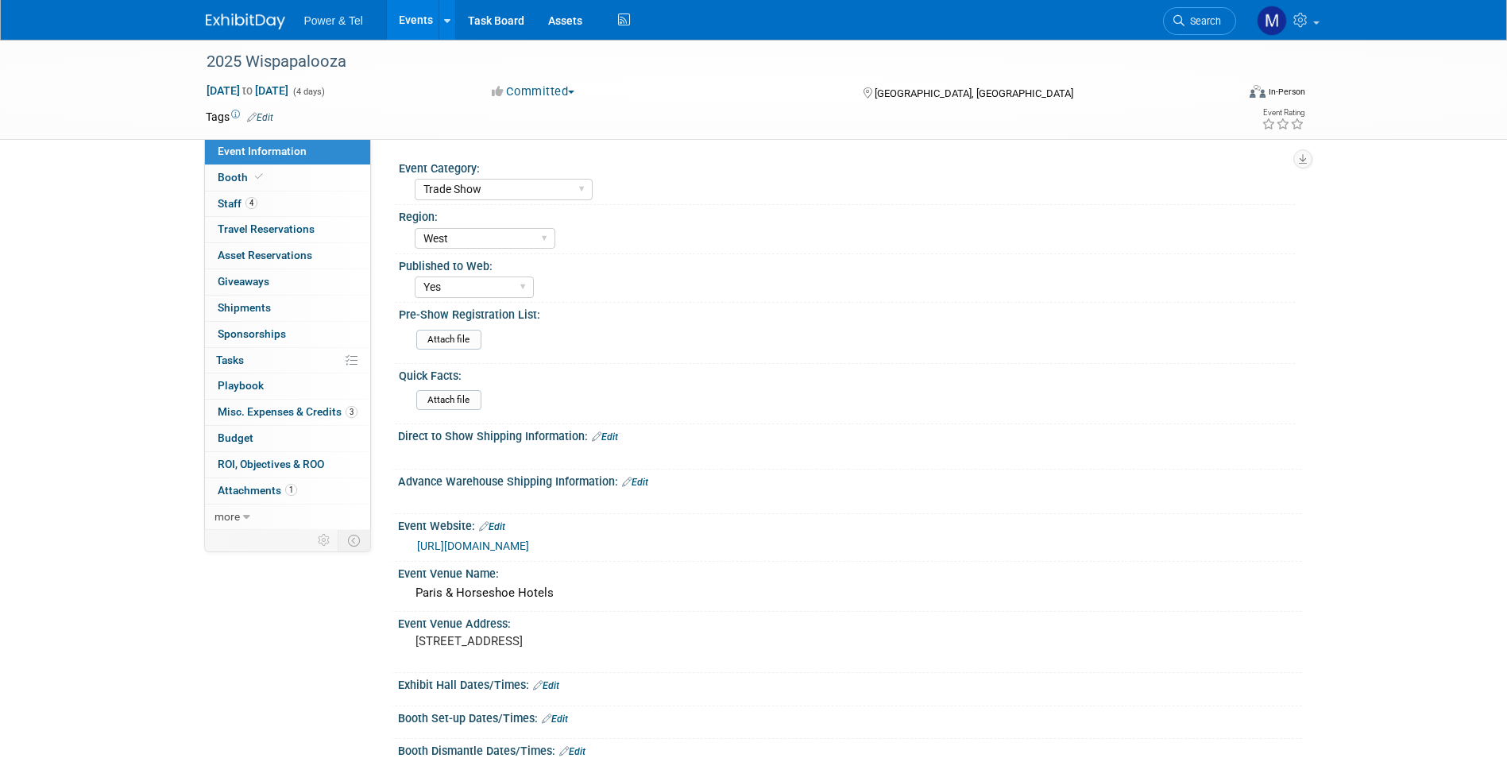
select select "Trade Show"
select select "West"
select select "Yes"
click at [291, 187] on link "Booth" at bounding box center [287, 177] width 165 height 25
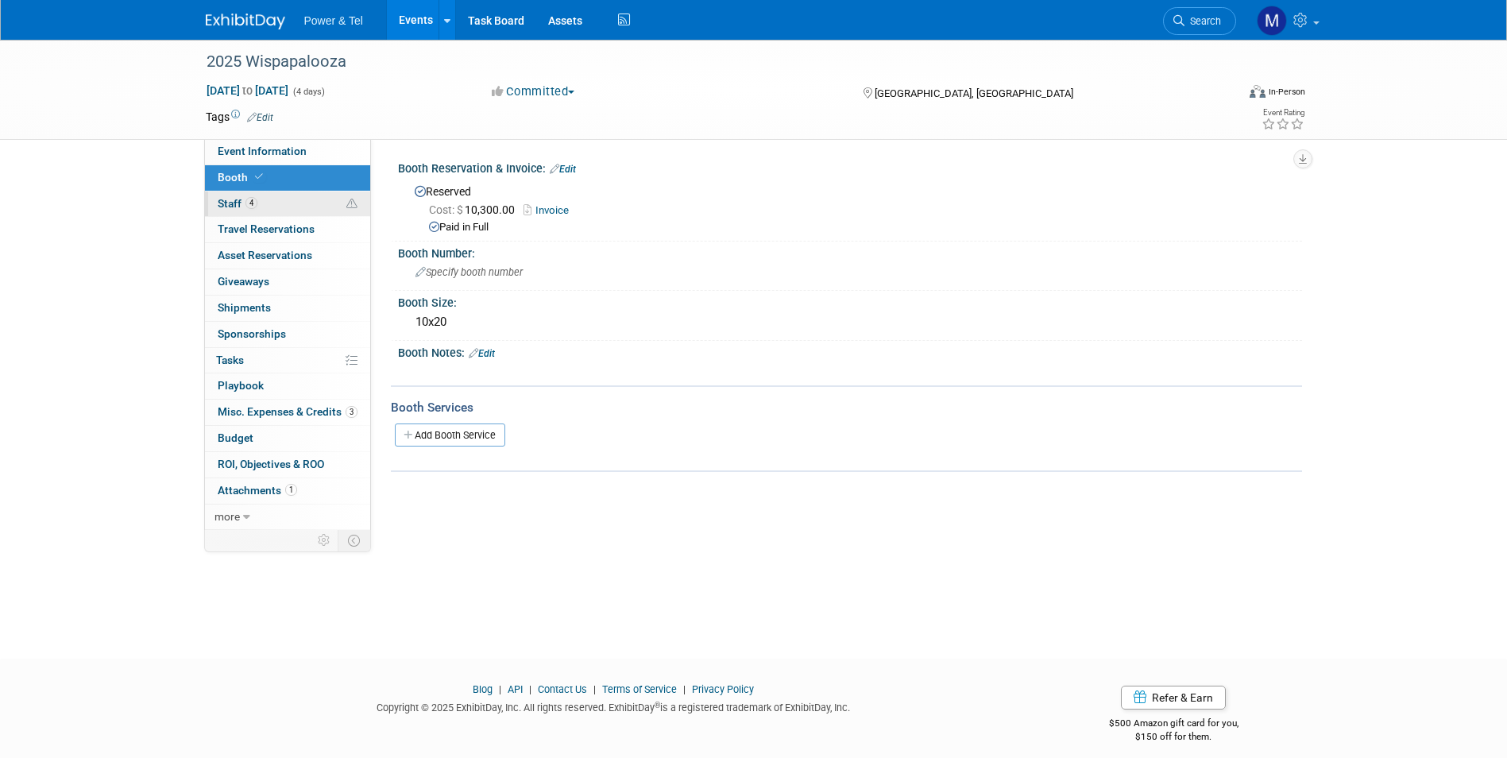
click at [289, 198] on link "4 Staff 4" at bounding box center [287, 203] width 165 height 25
